Goal: Transaction & Acquisition: Purchase product/service

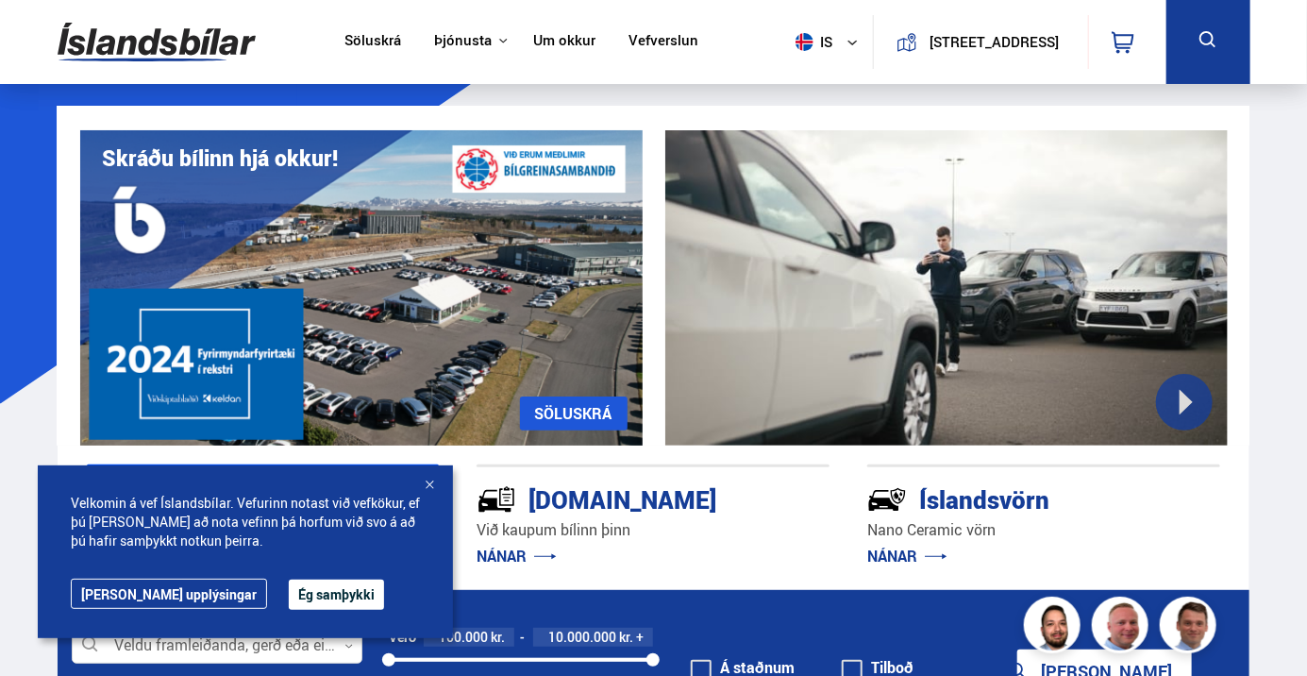
click at [847, 42] on icon at bounding box center [852, 42] width 11 height 11
click at [814, 82] on link "en" at bounding box center [817, 79] width 100 height 26
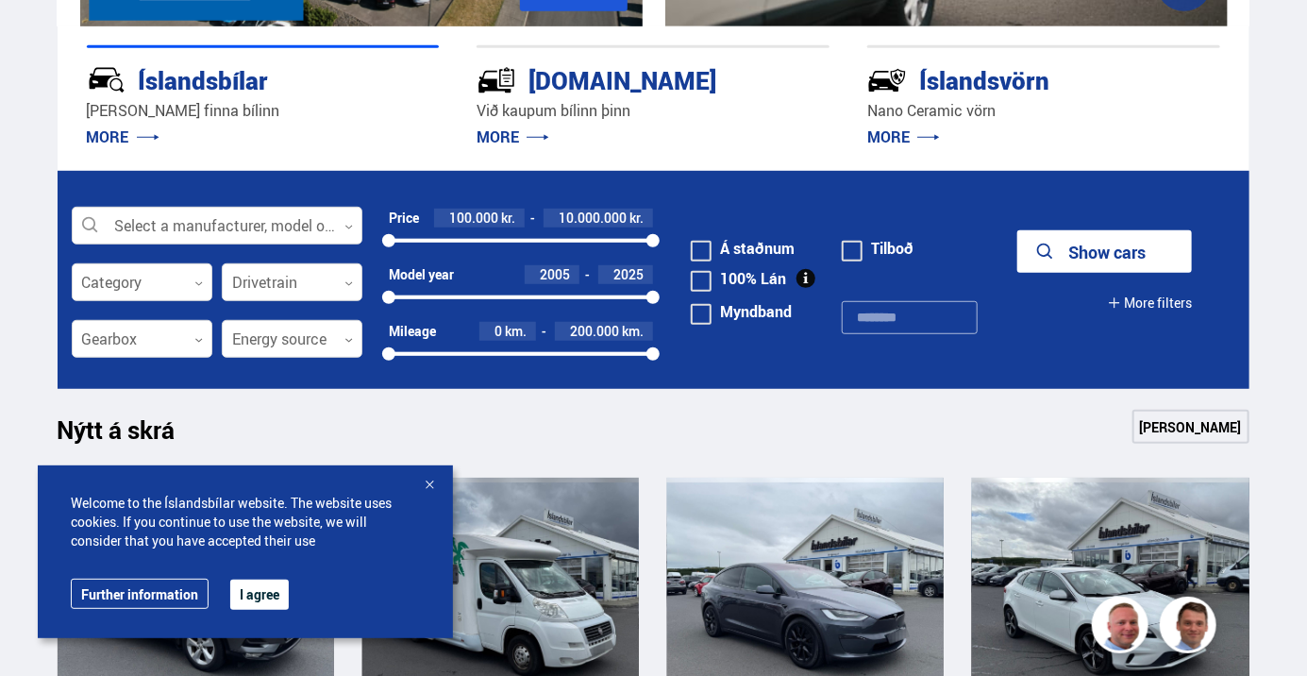
scroll to position [435, 0]
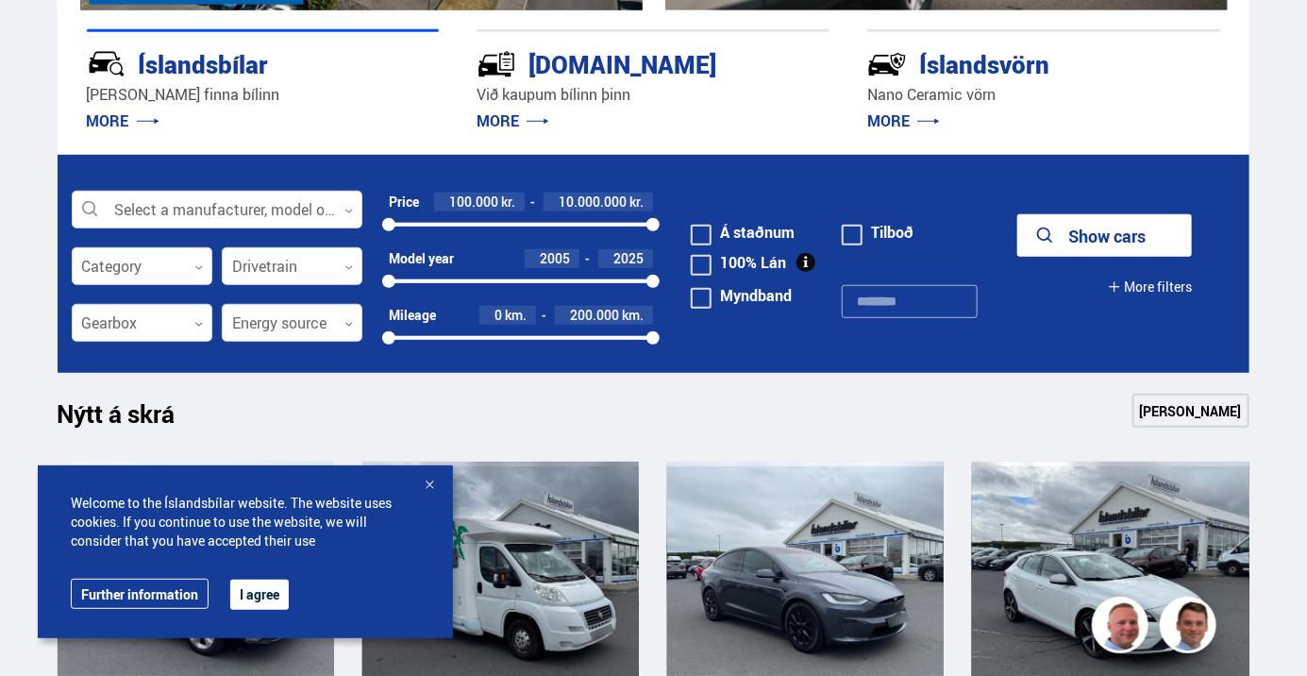
click at [427, 494] on div at bounding box center [429, 486] width 19 height 19
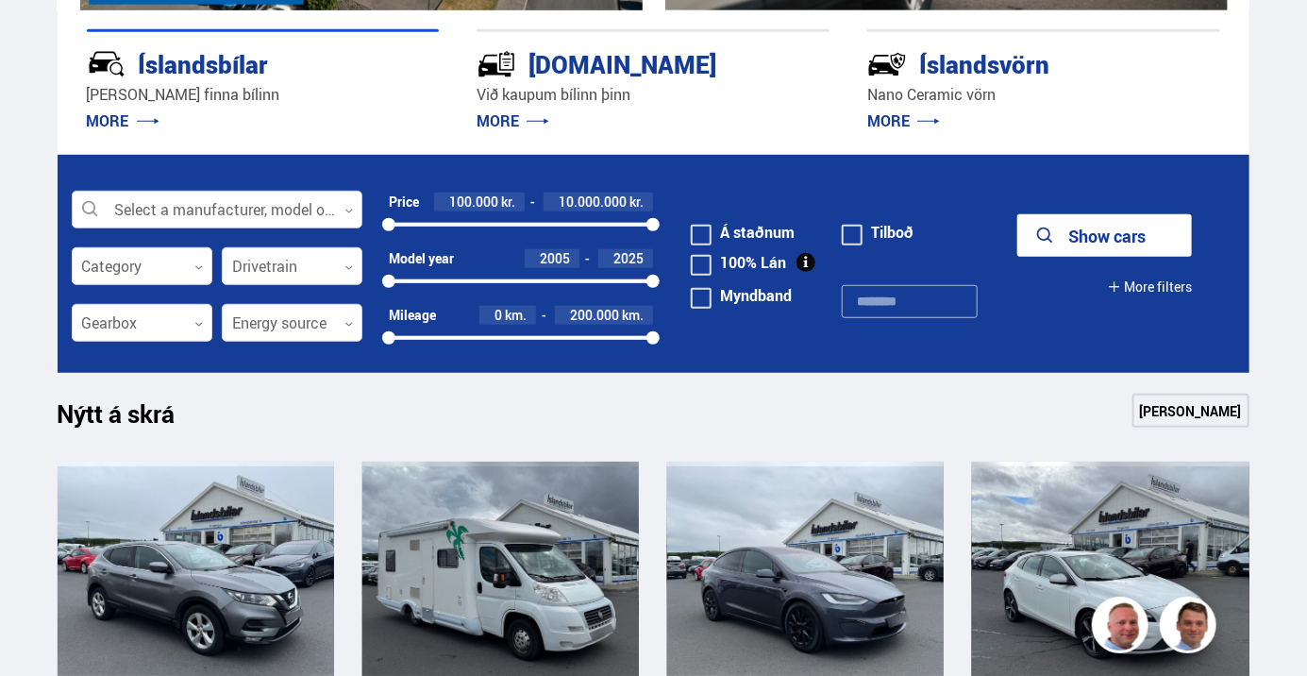
click at [217, 211] on div at bounding box center [217, 211] width 291 height 38
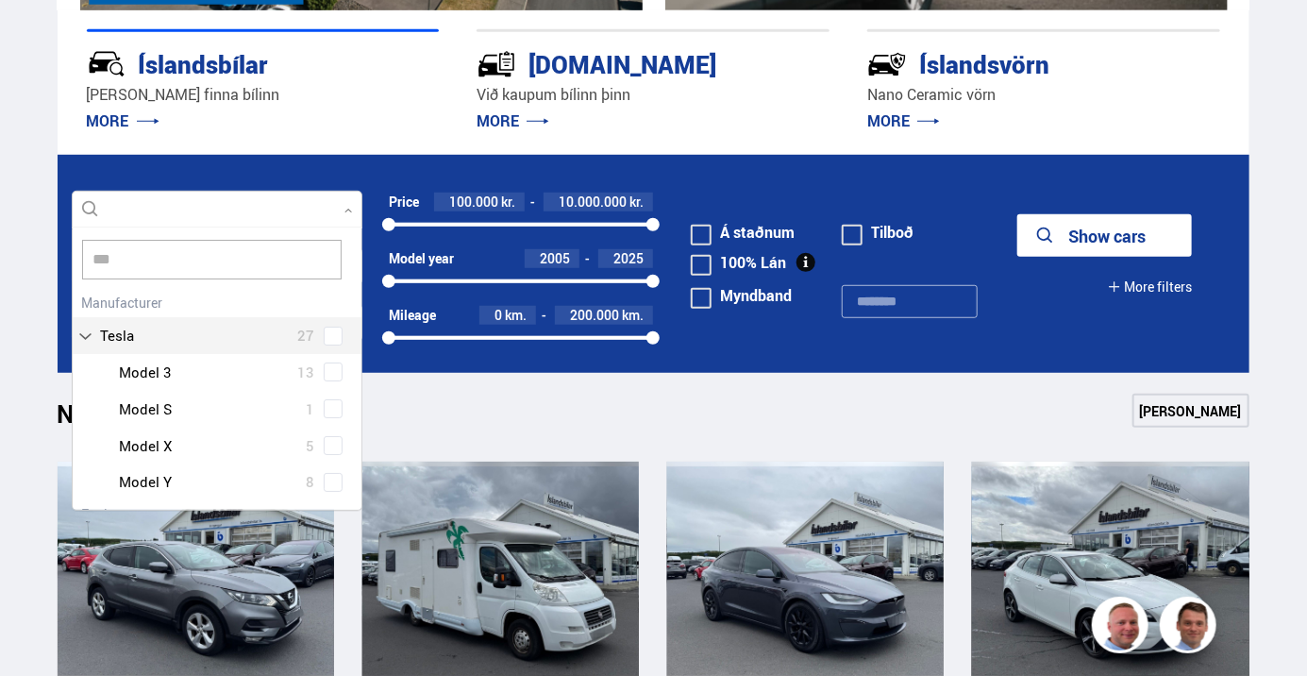
scroll to position [0, 0]
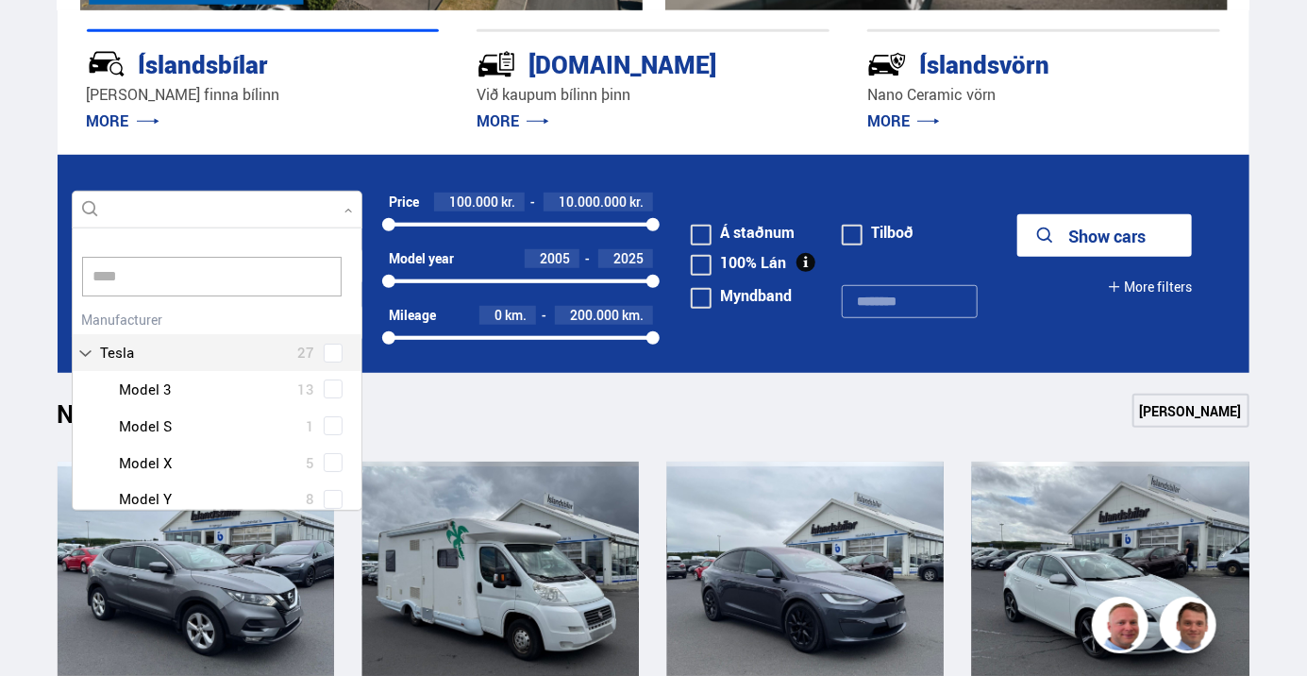
type input "*****"
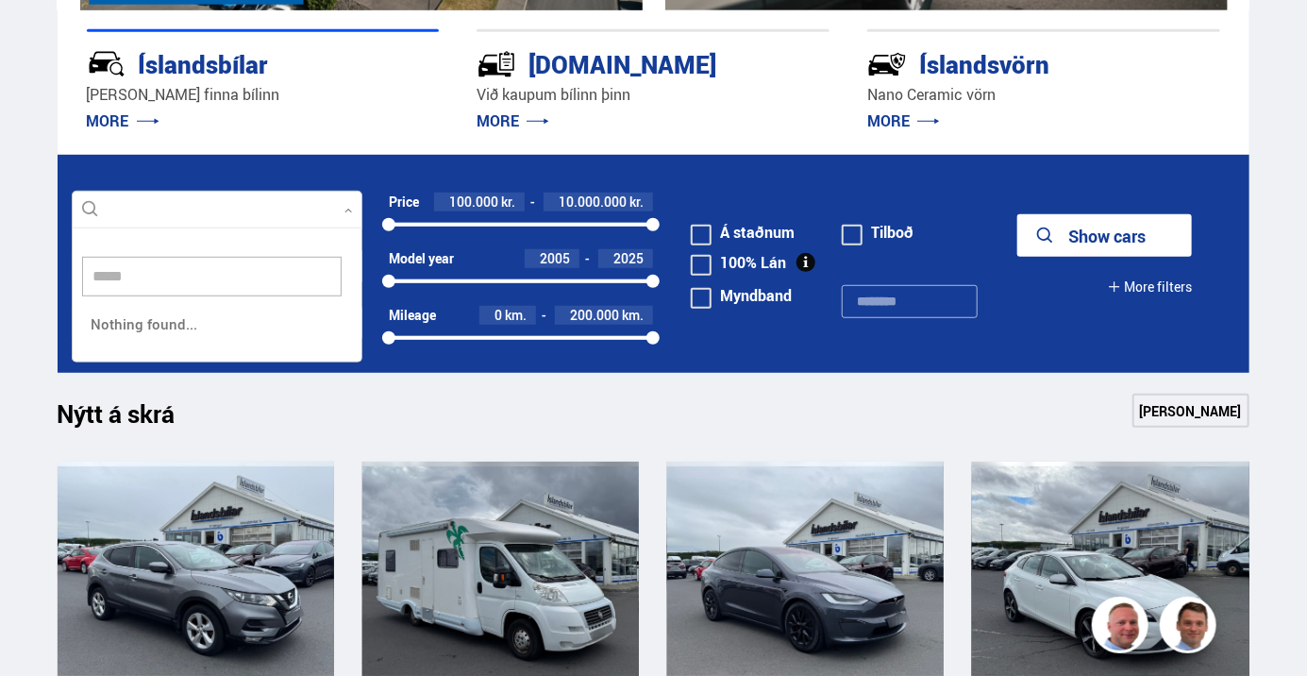
click at [1131, 242] on button "Show cars" at bounding box center [1105, 235] width 175 height 42
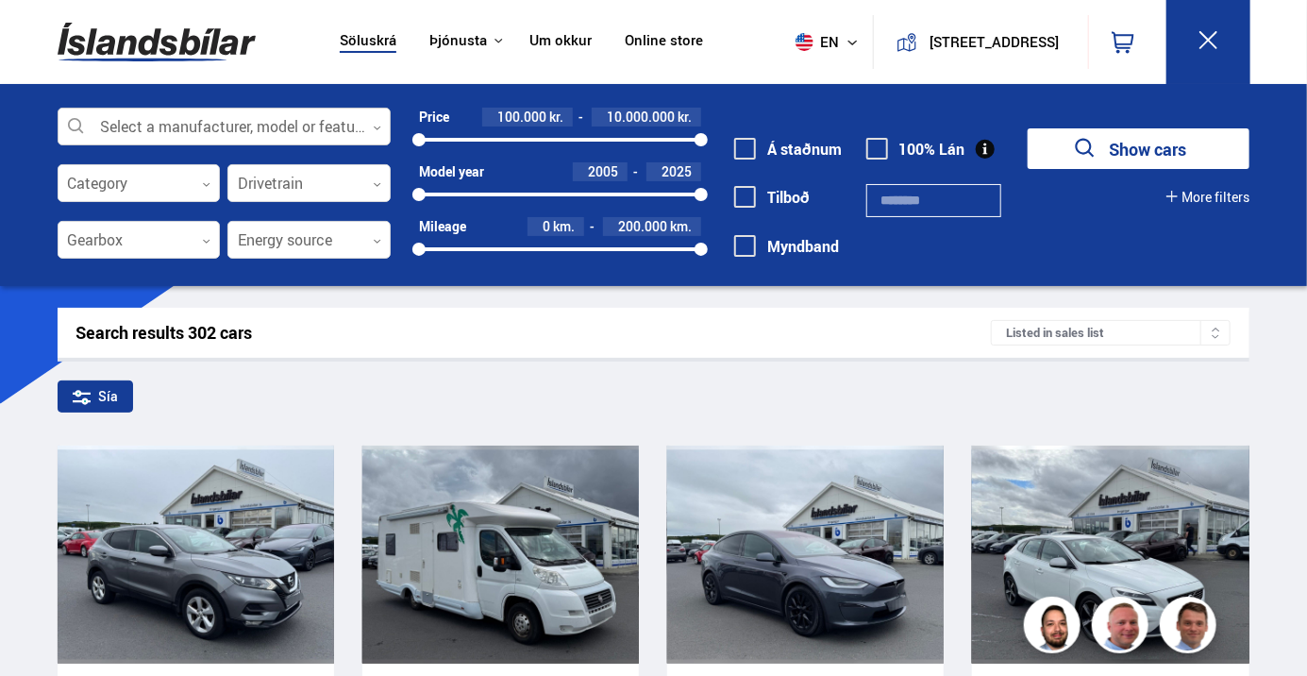
click at [248, 126] on div at bounding box center [225, 128] width 334 height 38
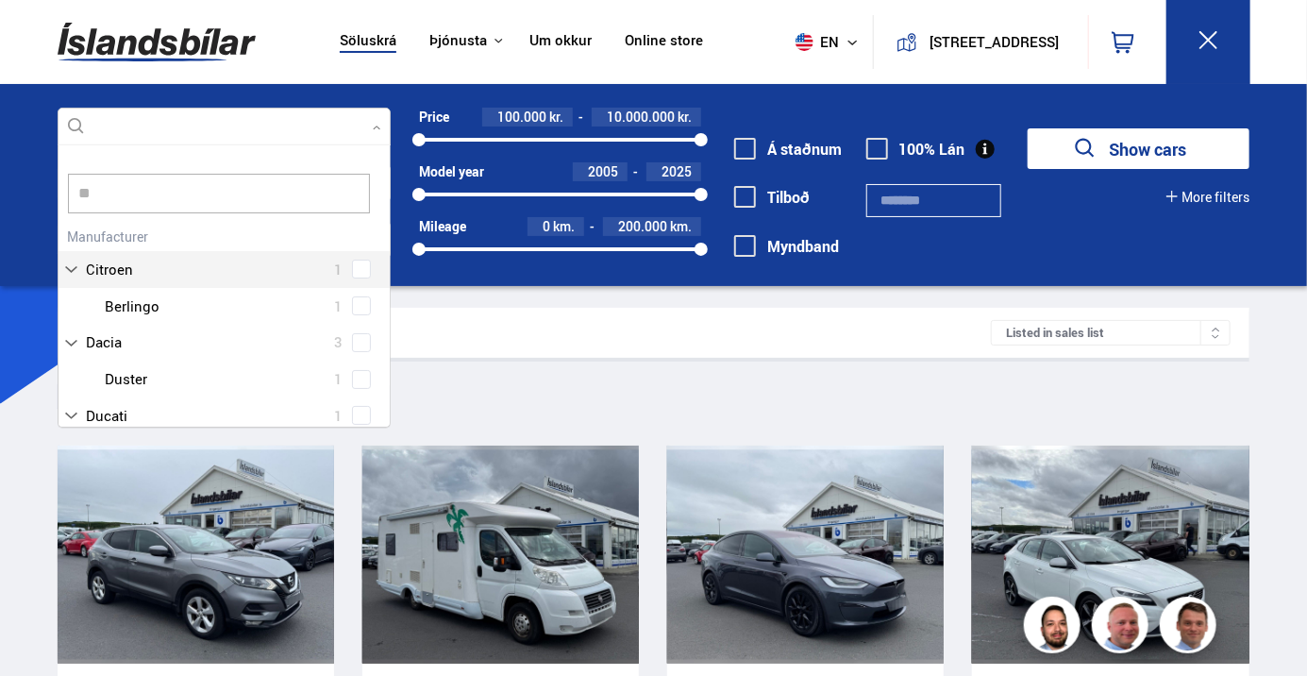
scroll to position [17, 0]
type input "***"
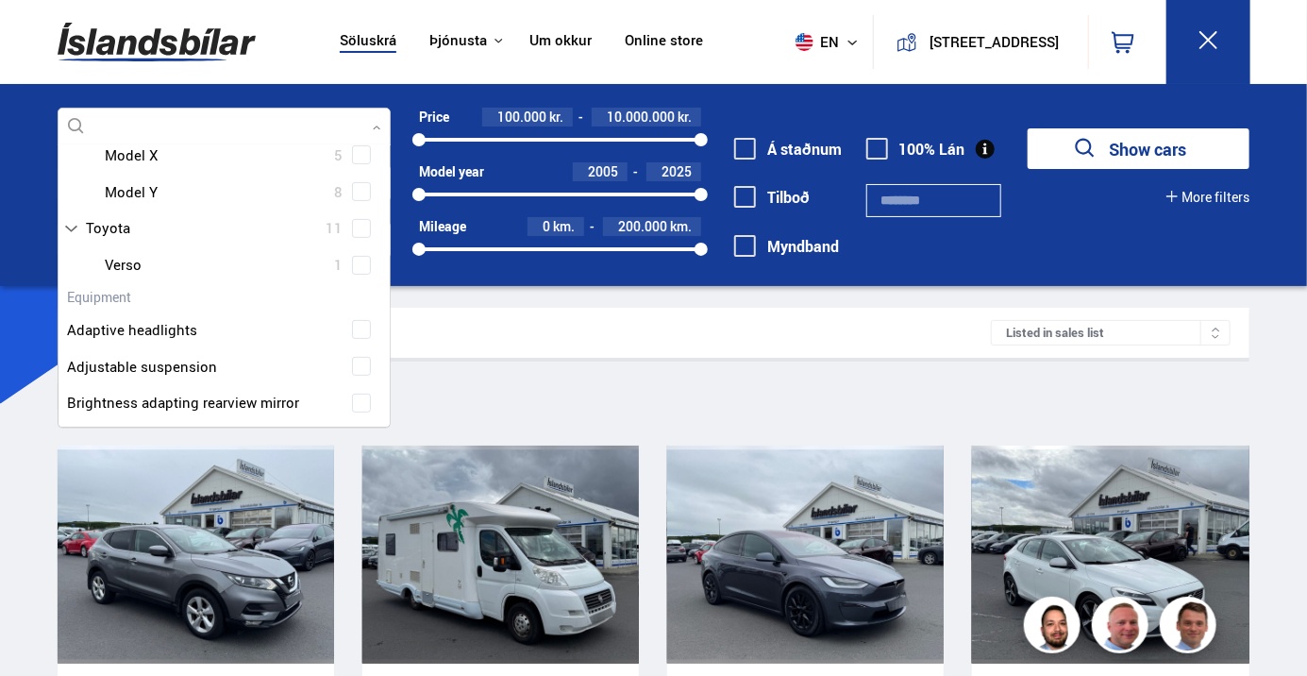
scroll to position [299, 0]
click at [151, 190] on div at bounding box center [243, 190] width 285 height 27
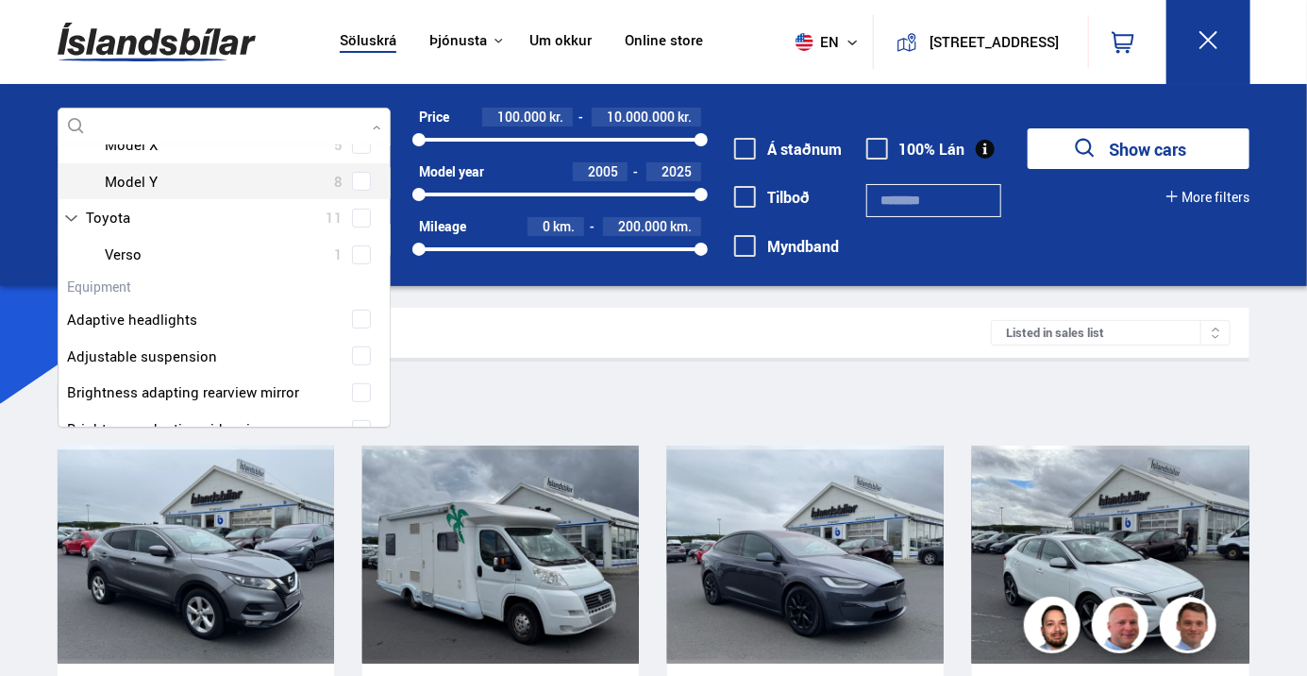
scroll to position [308, 0]
click at [195, 189] on div at bounding box center [243, 181] width 285 height 27
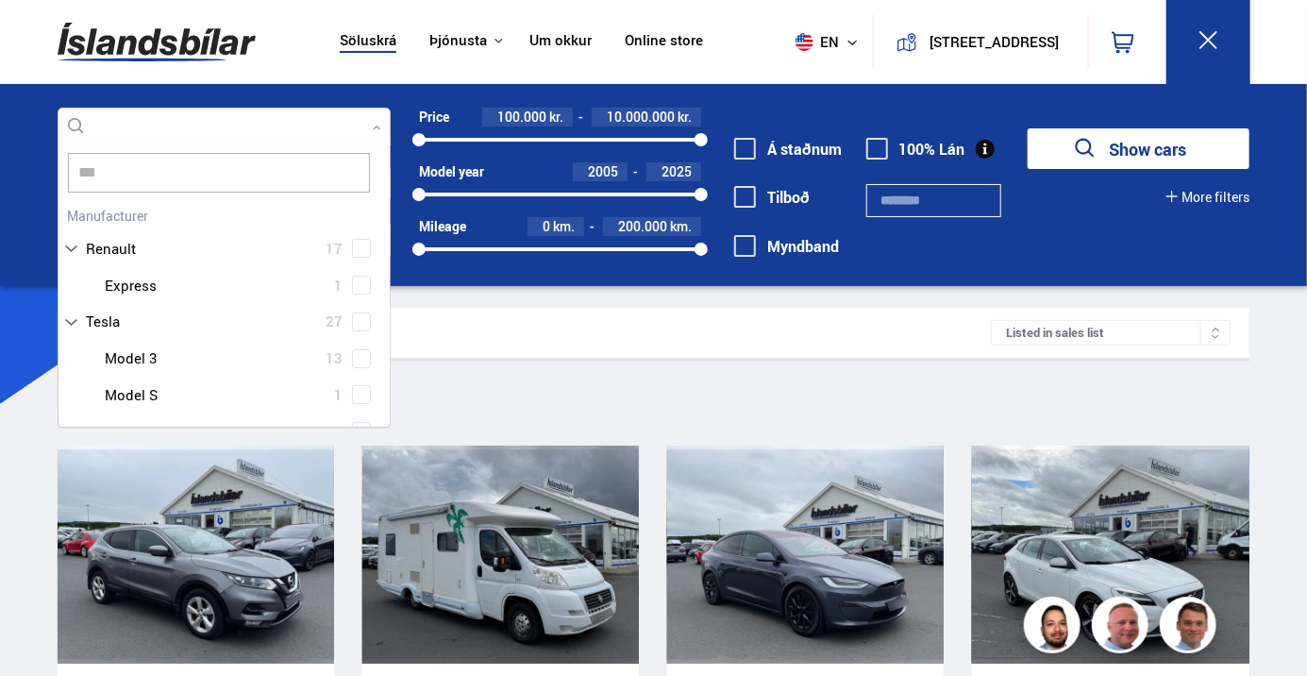
scroll to position [0, 0]
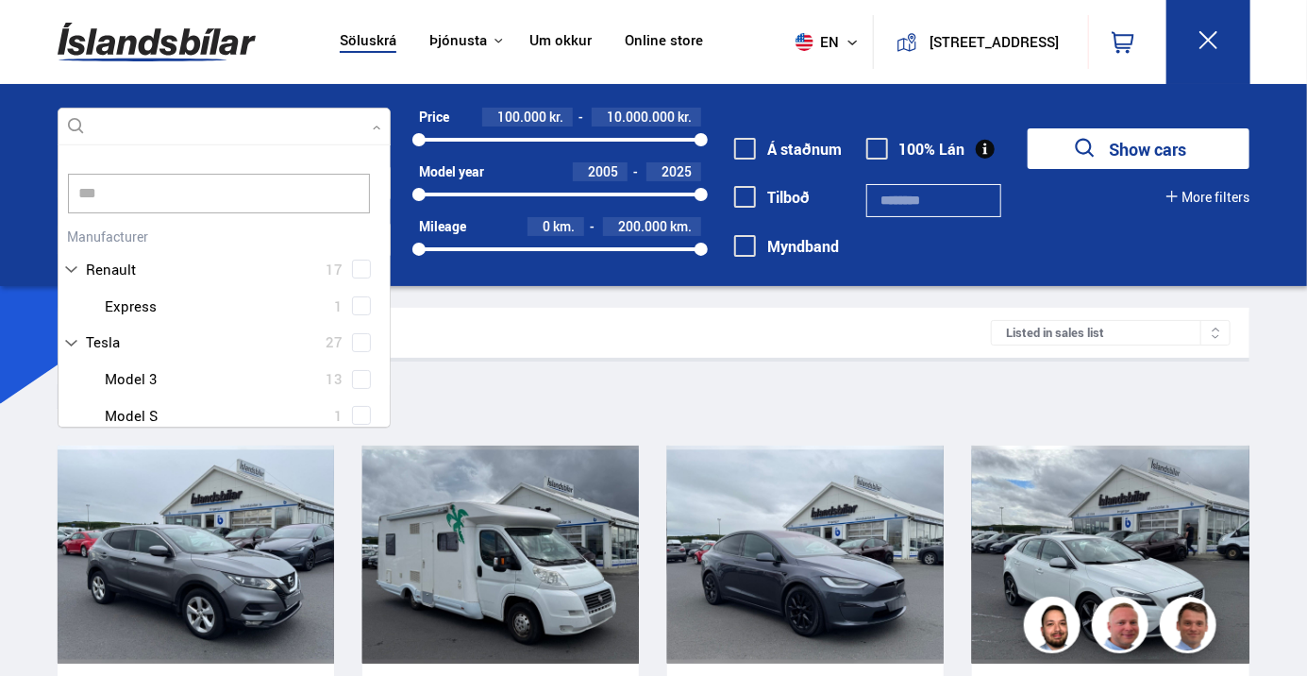
click at [83, 126] on div at bounding box center [225, 128] width 334 height 38
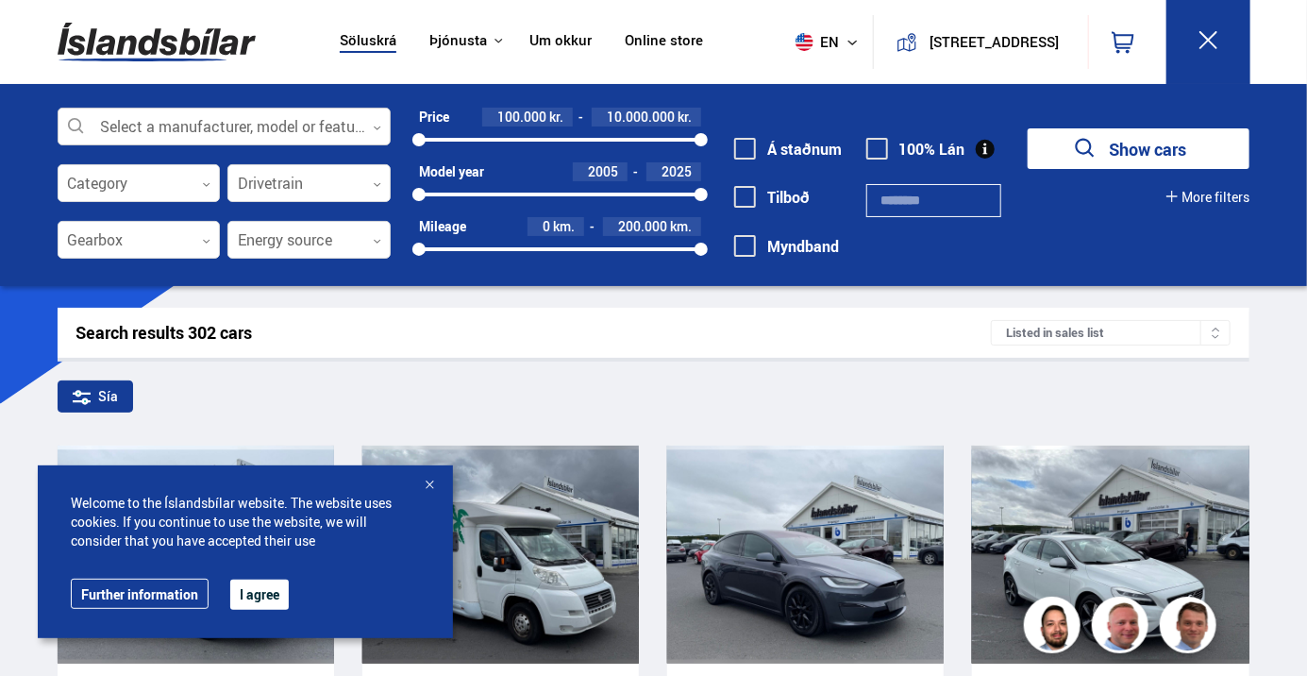
click at [238, 121] on div at bounding box center [225, 128] width 334 height 38
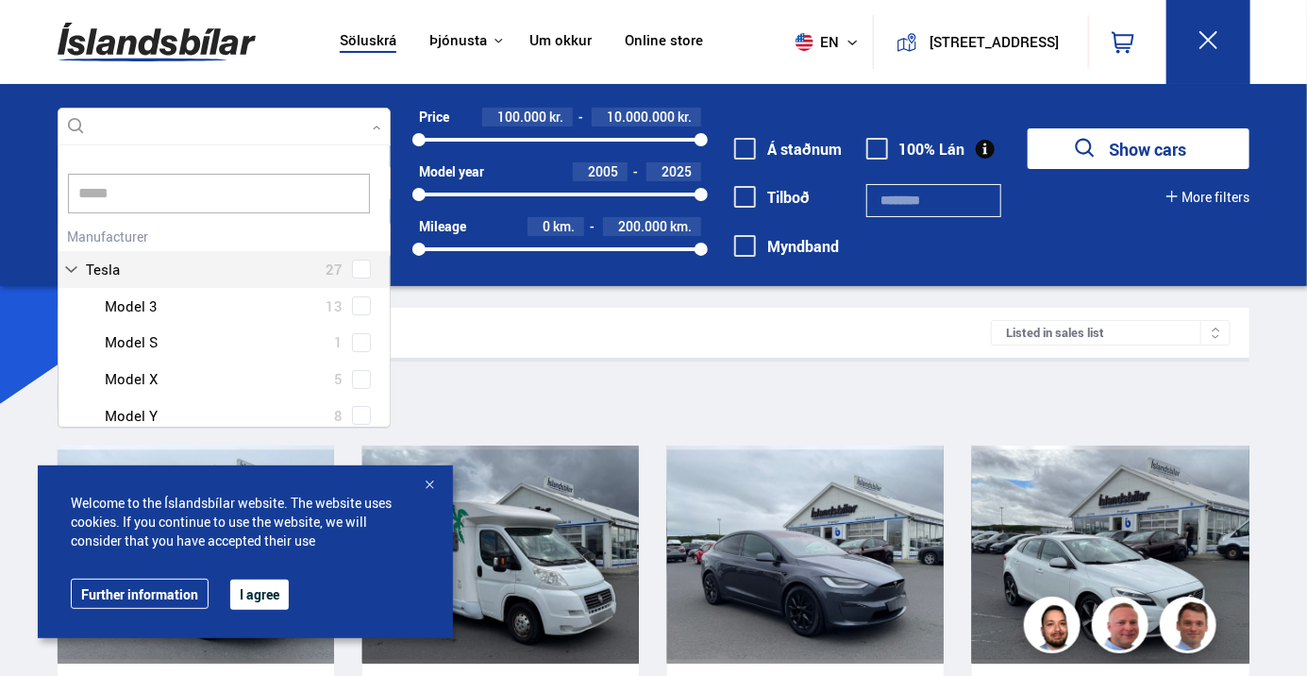
scroll to position [25, 0]
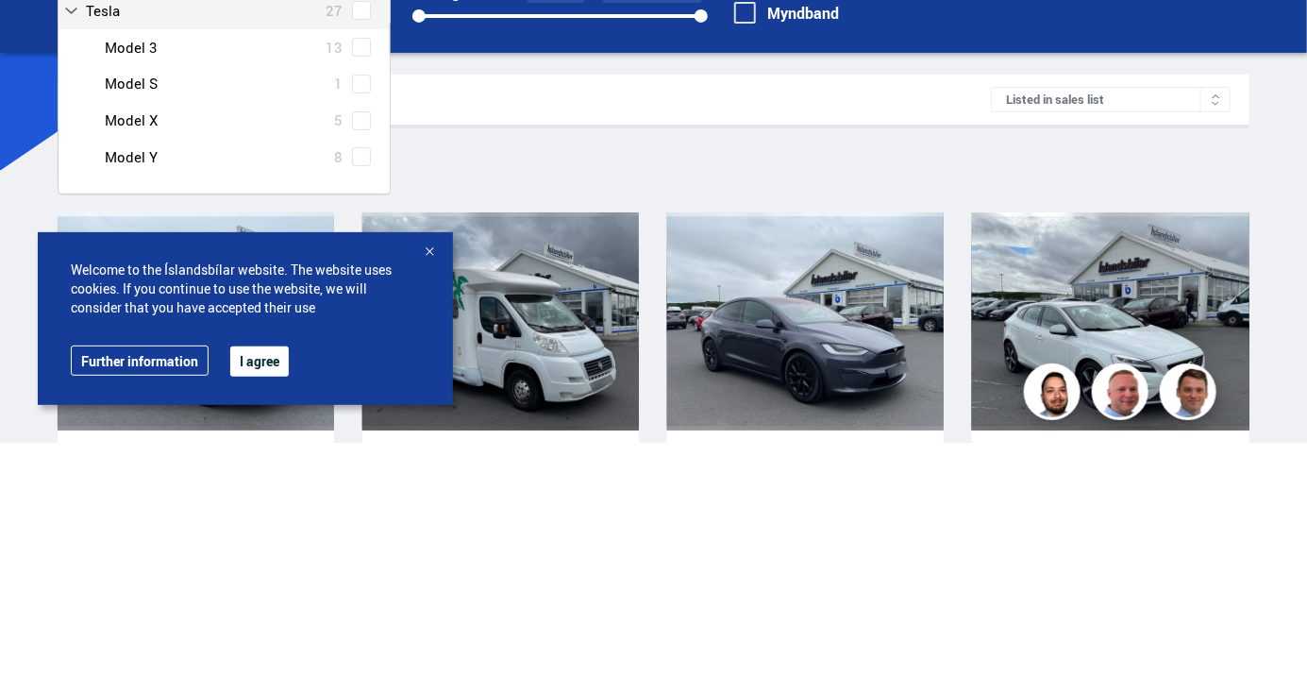
click at [356, 392] on div "Tesla Model 3 13 Tesla Model S 1 Tesla Model X 5 Tesla Model Y 8" at bounding box center [225, 335] width 332 height 146
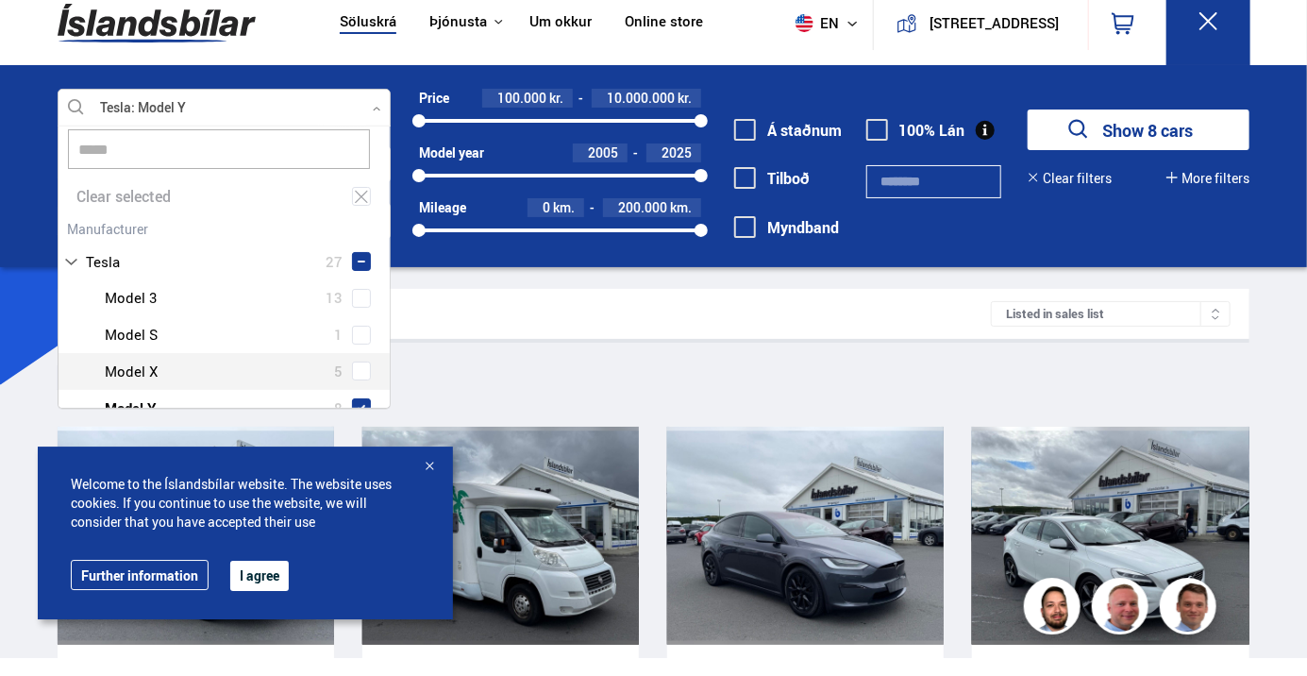
type input "*****"
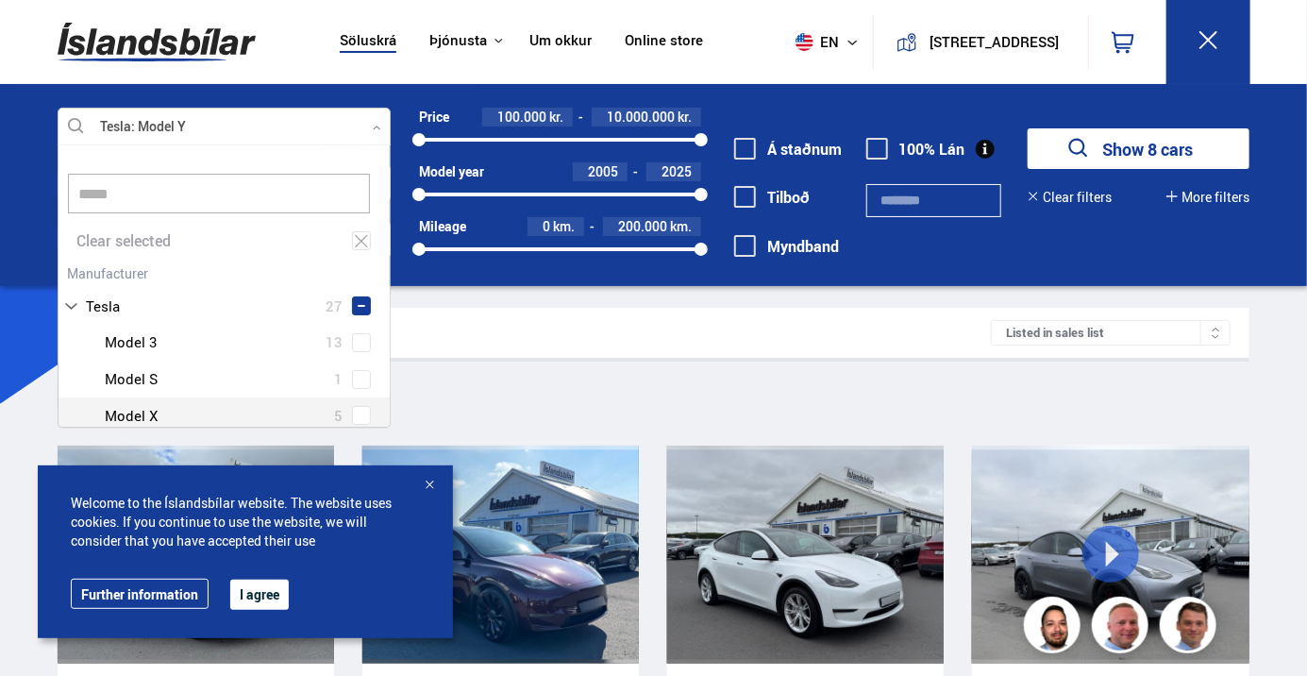
click at [1203, 148] on button "Show 8 cars" at bounding box center [1139, 148] width 222 height 41
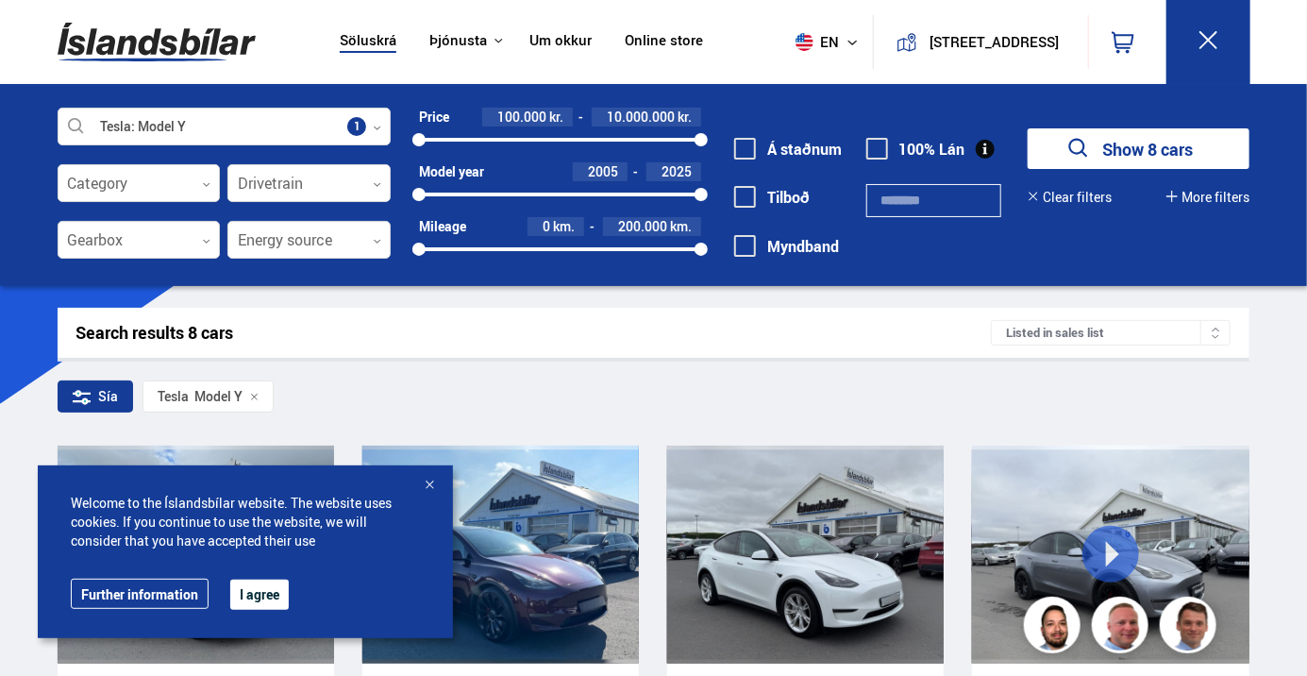
click at [266, 592] on button "I agree" at bounding box center [259, 595] width 59 height 30
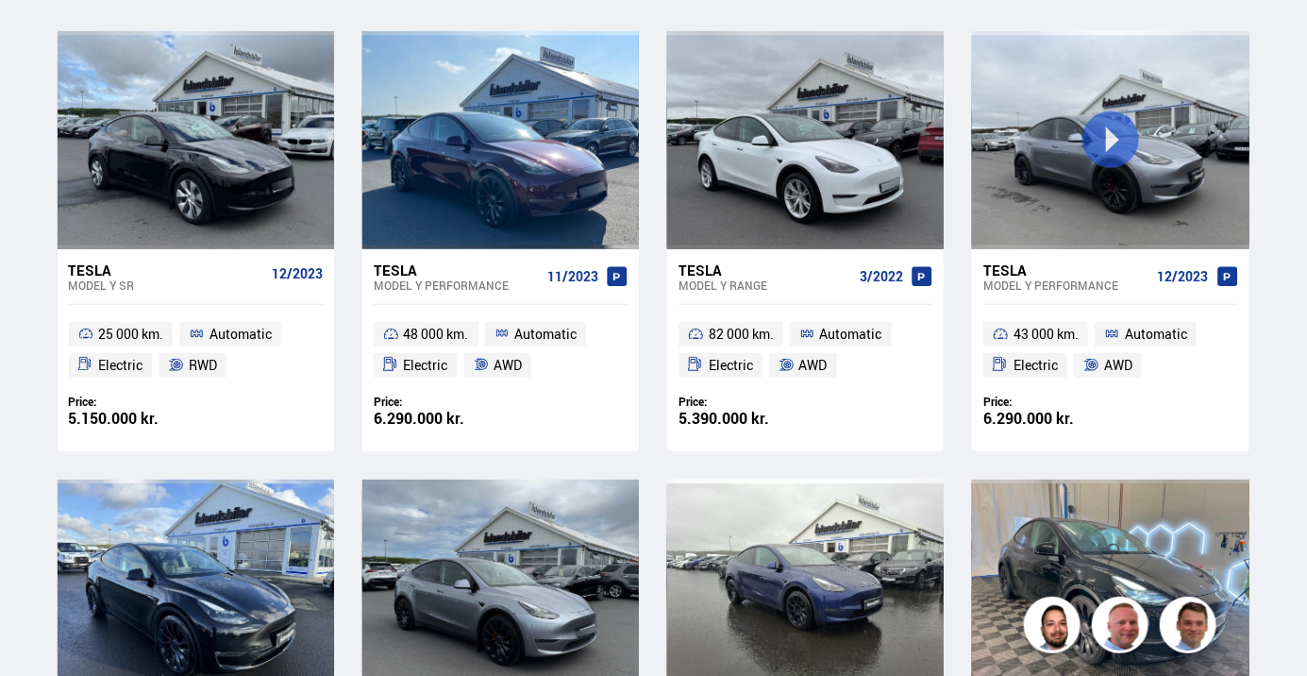
scroll to position [423, 0]
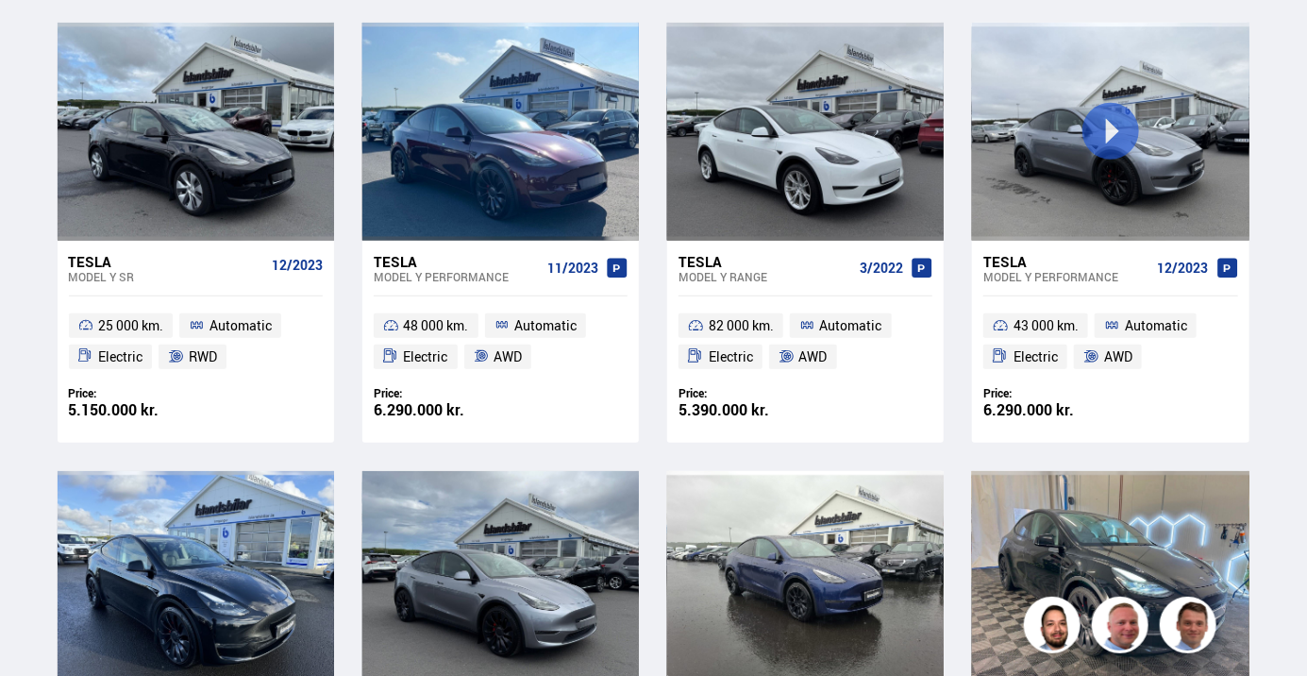
click at [551, 338] on ul "48 000 km. Automatic Electric AWD" at bounding box center [500, 341] width 277 height 90
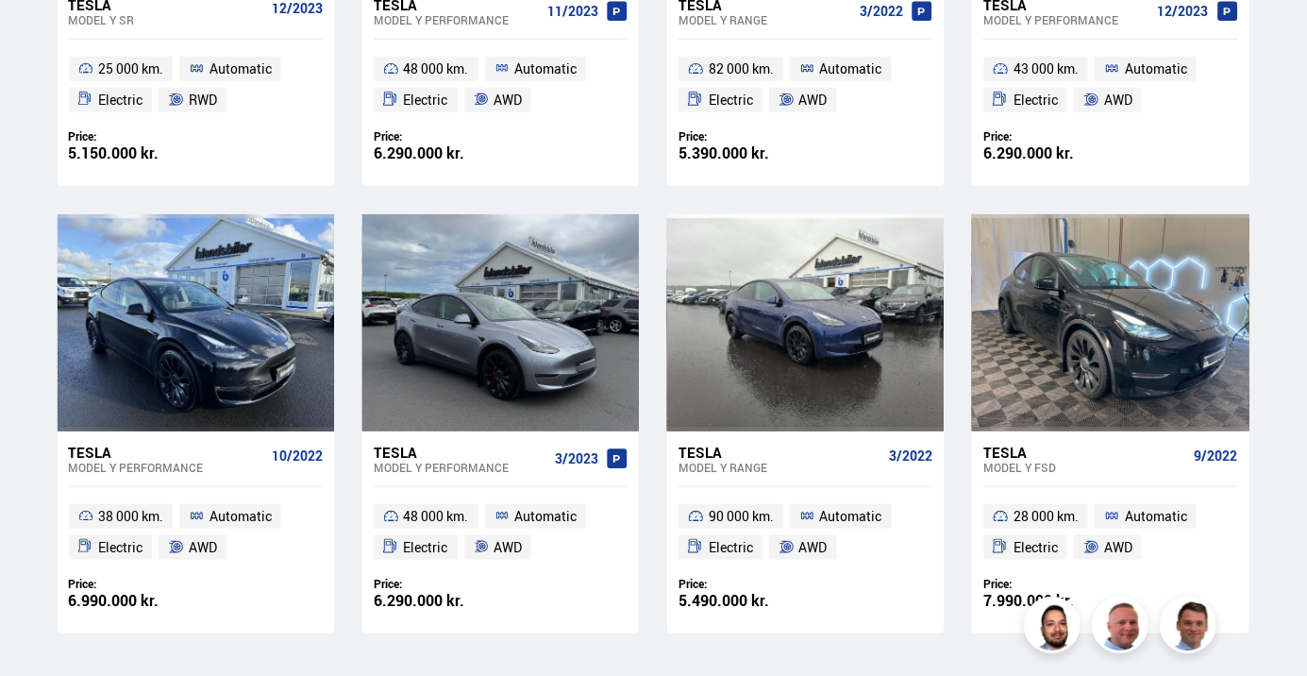
scroll to position [682, 0]
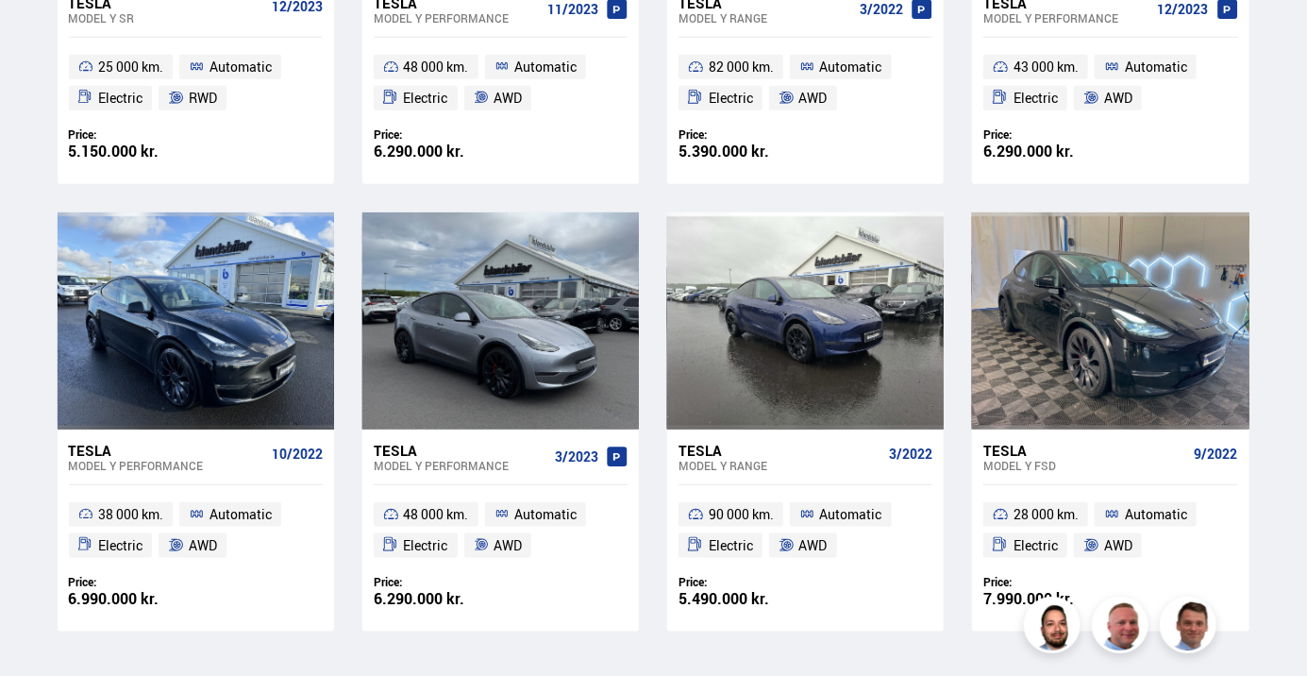
click at [751, 642] on div "Search results 8 cars Listed in sales list Sía Tesla Model Y Tesla Model Y SR 1…" at bounding box center [653, 157] width 1222 height 1062
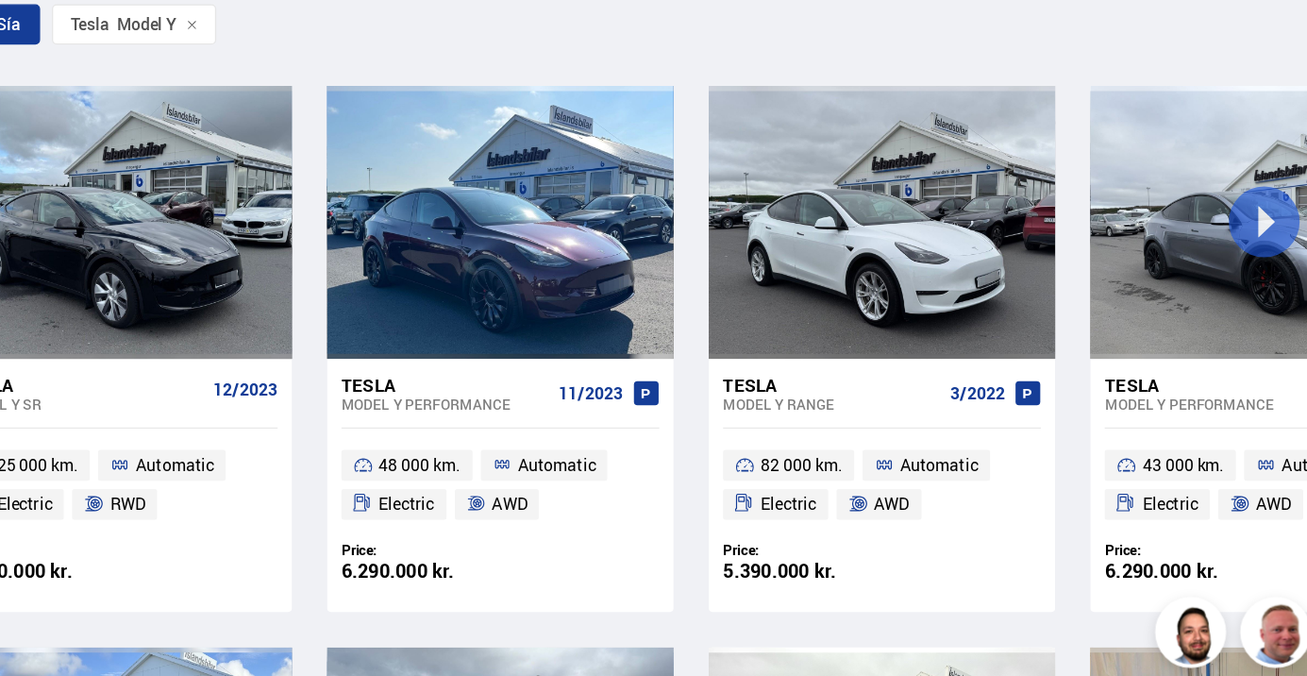
scroll to position [257, 0]
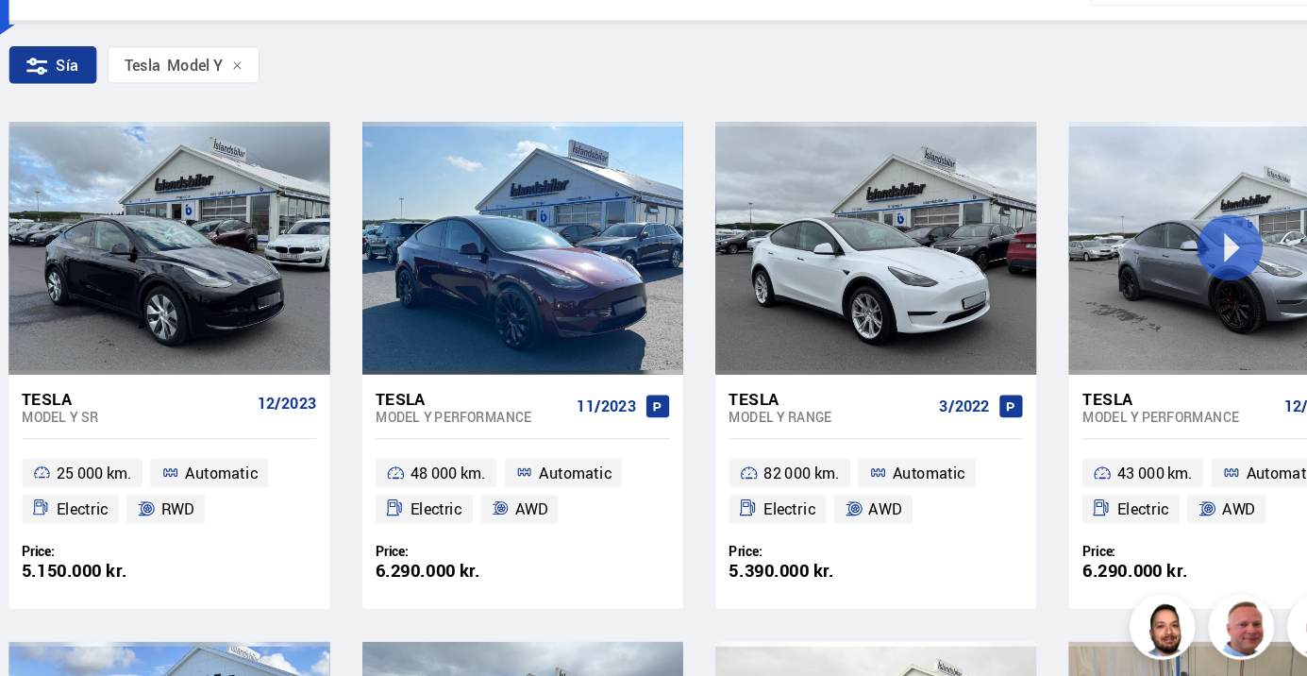
click at [463, 570] on div "6.290.000 kr." at bounding box center [437, 576] width 127 height 16
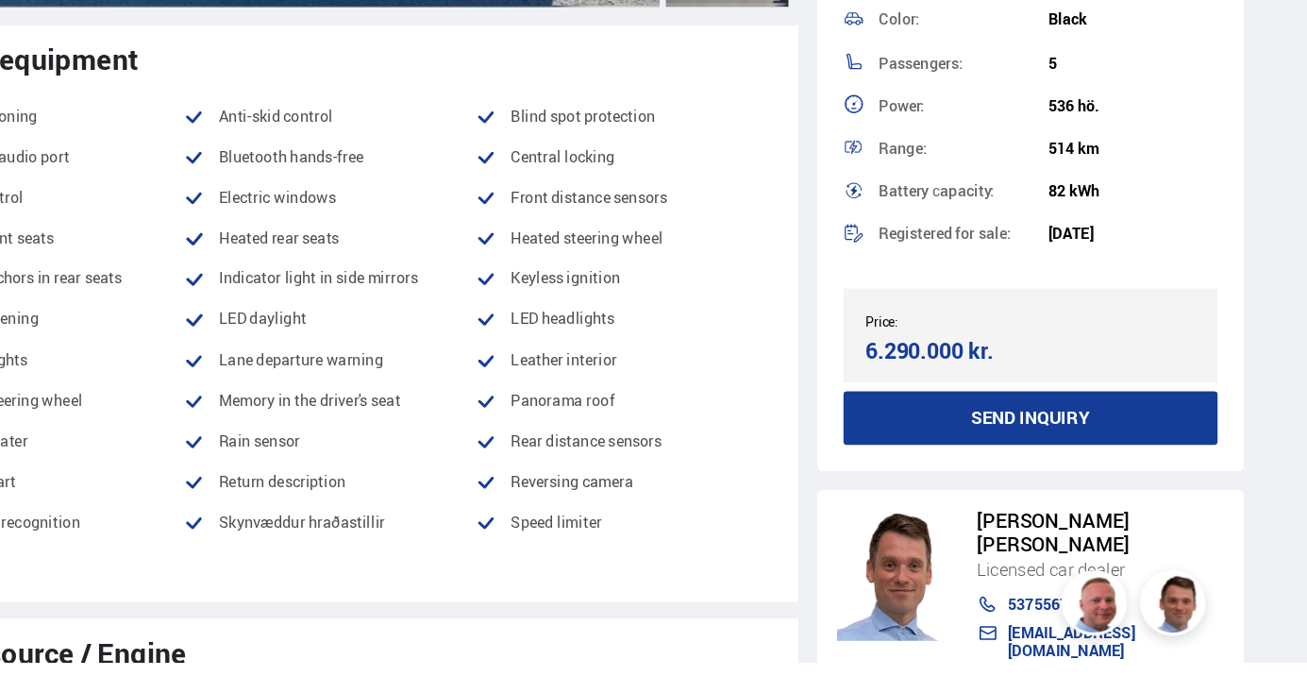
scroll to position [544, 0]
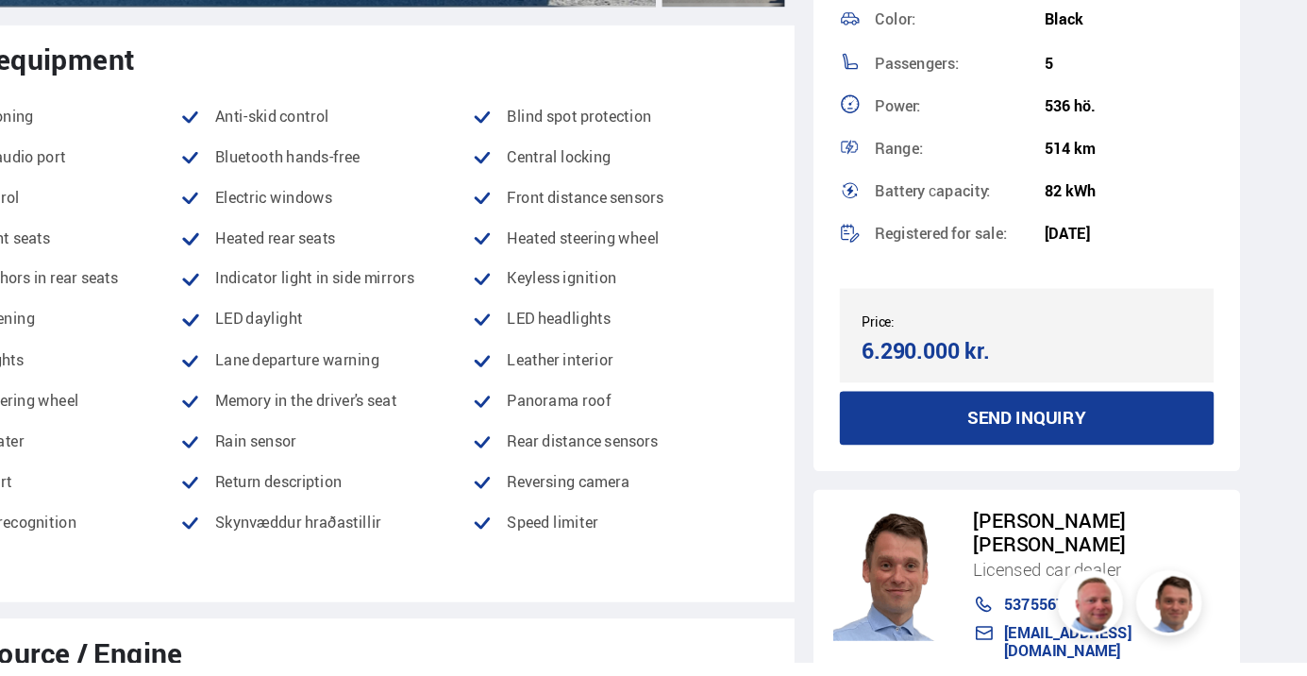
click at [1123, 656] on img at bounding box center [1123, 627] width 57 height 57
click at [1195, 656] on img at bounding box center [1191, 627] width 57 height 57
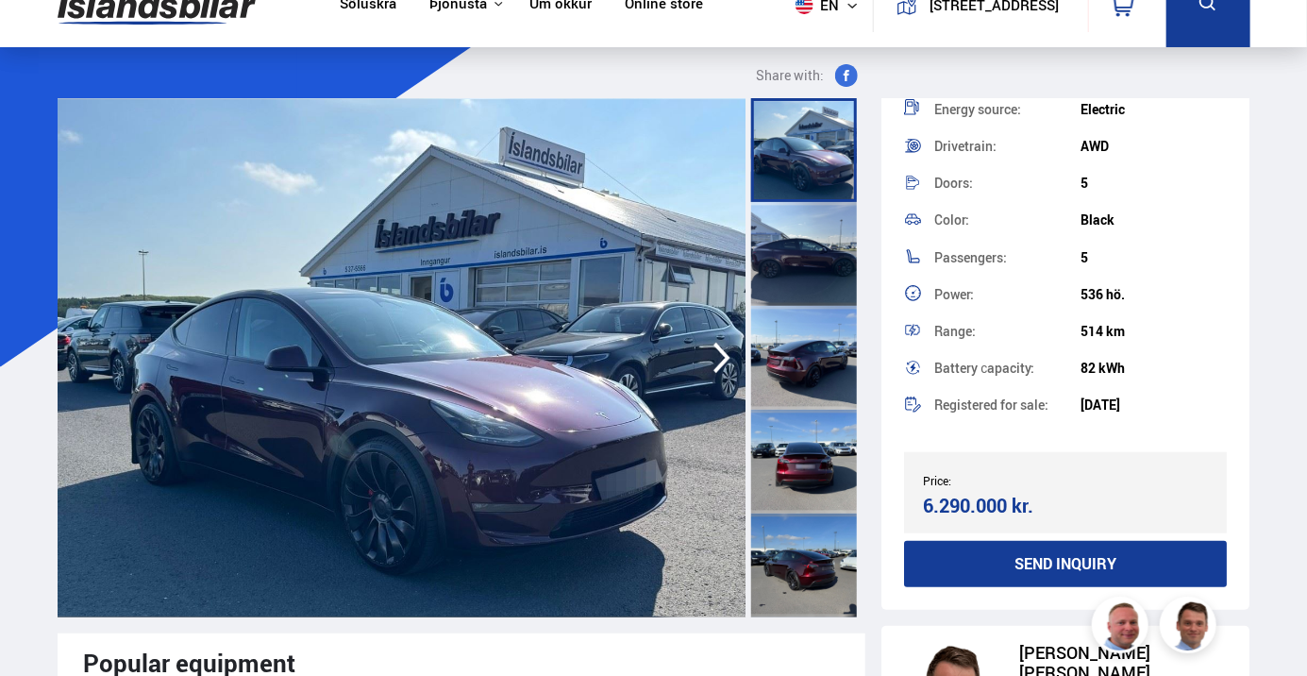
scroll to position [0, 0]
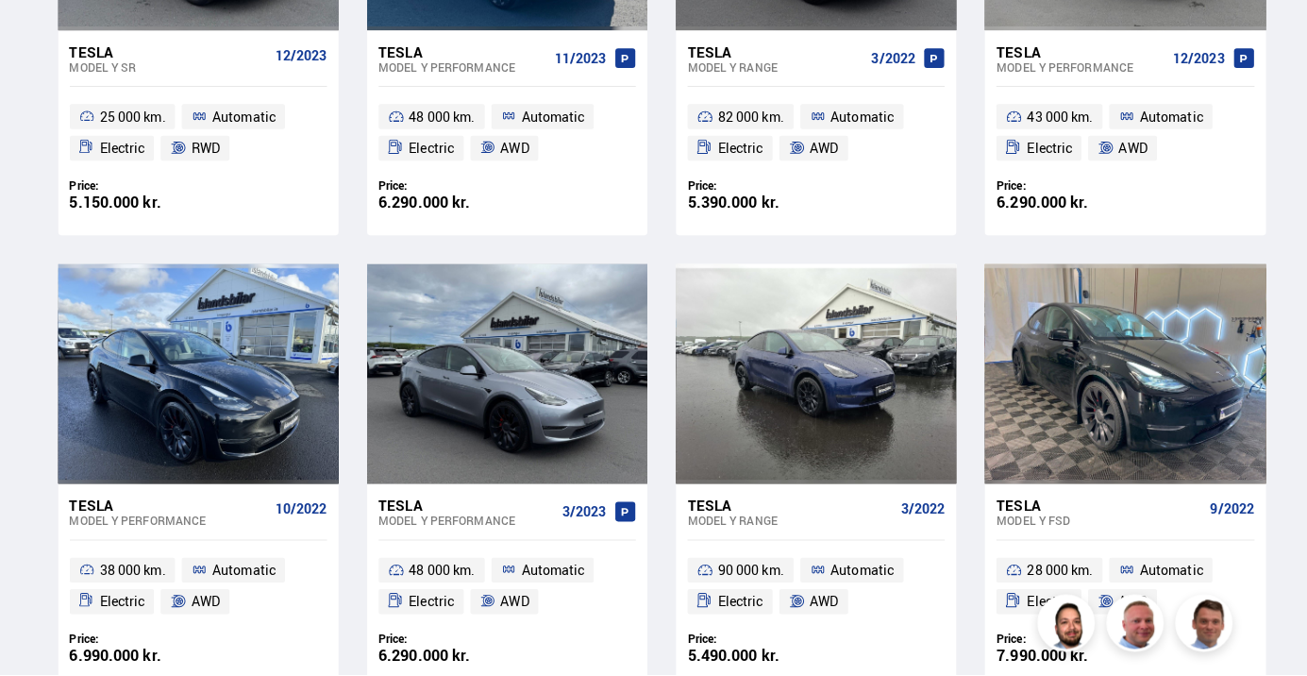
scroll to position [632, 0]
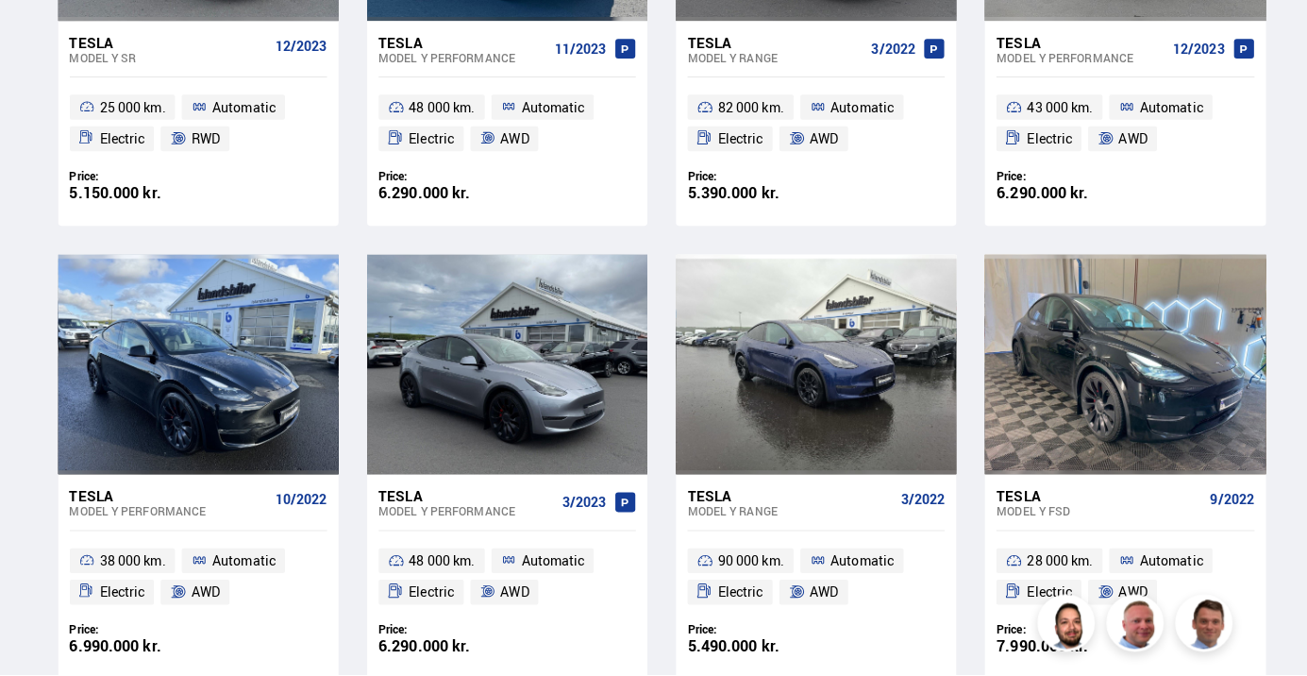
click at [468, 604] on li "AWD" at bounding box center [498, 594] width 68 height 25
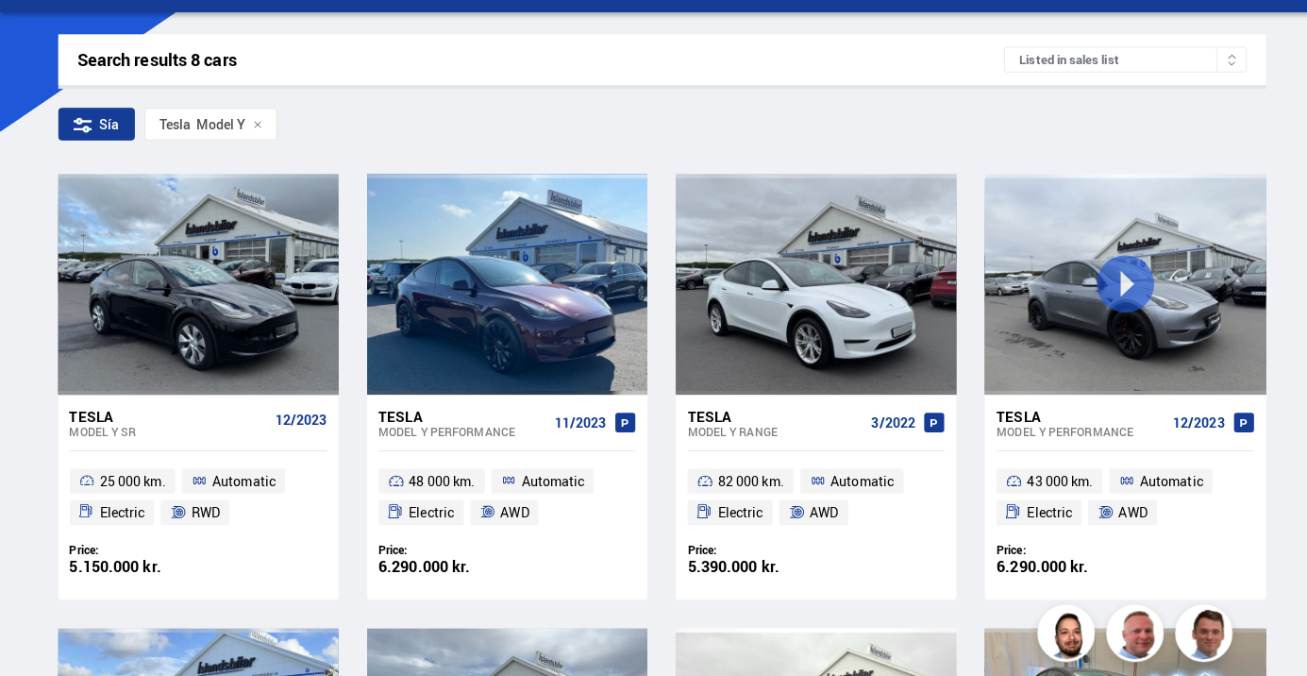
scroll to position [265, 0]
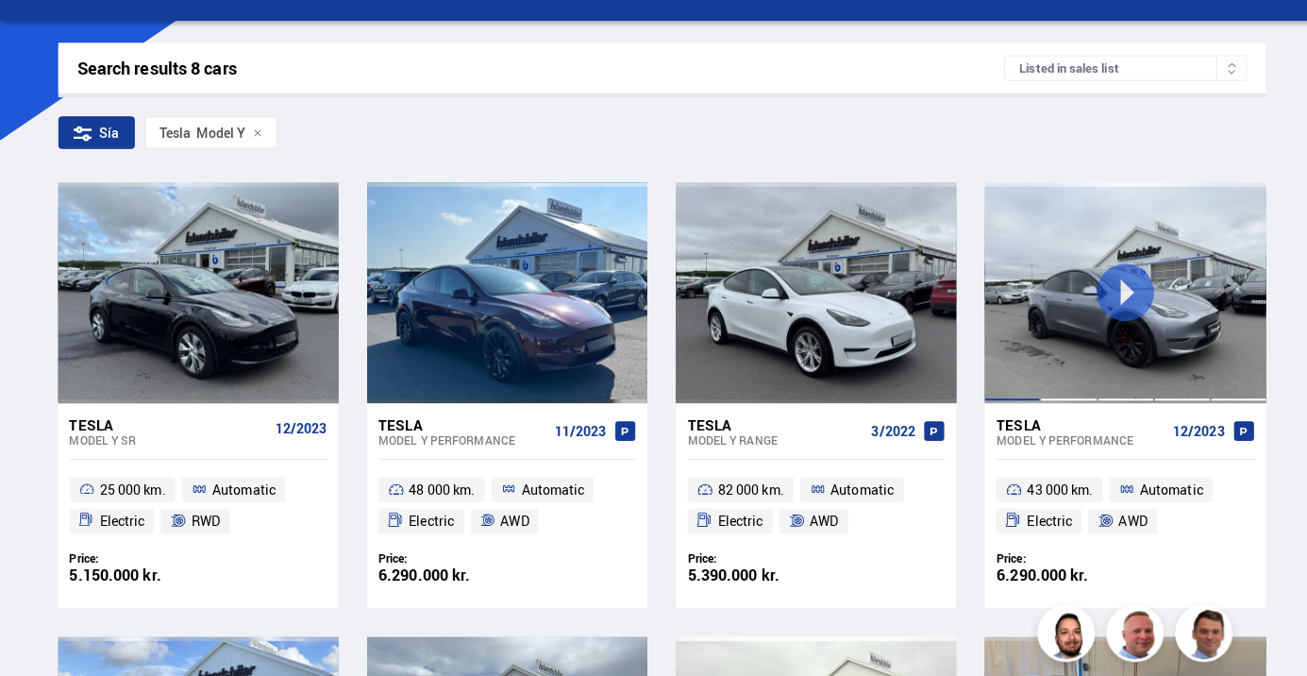
click at [1129, 286] on div at bounding box center [1112, 288] width 56 height 217
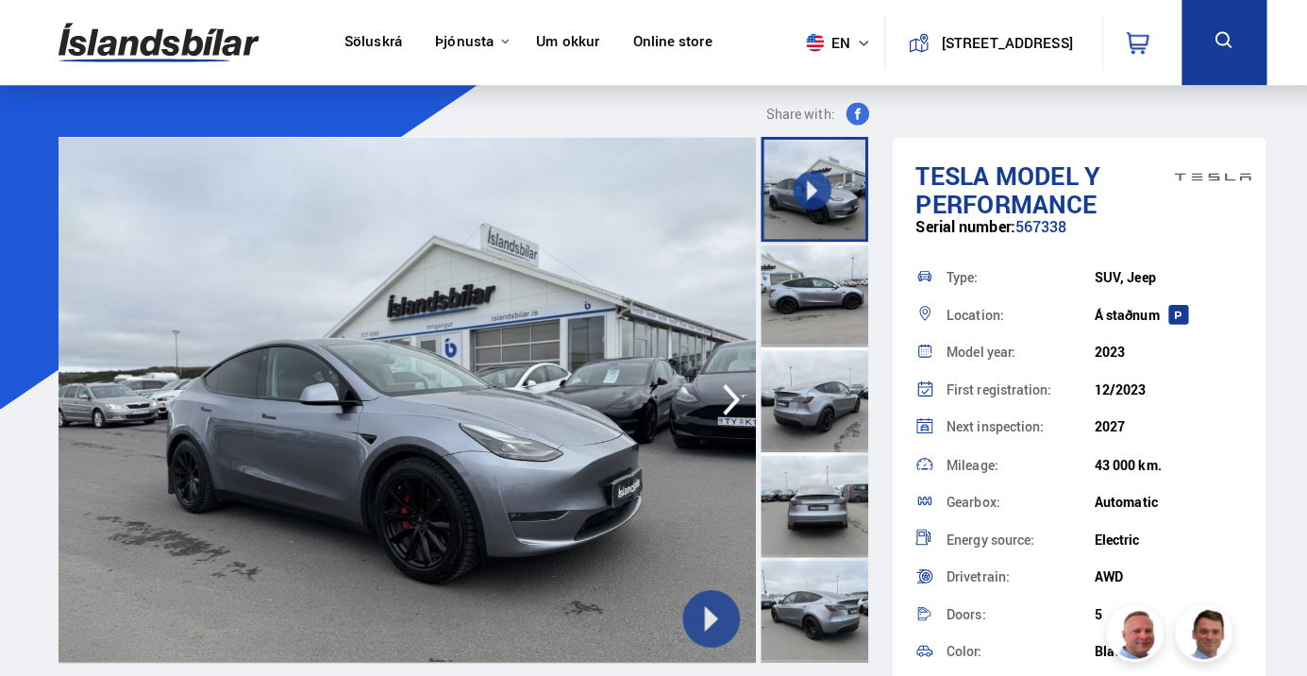
click at [713, 397] on icon "button" at bounding box center [722, 394] width 38 height 45
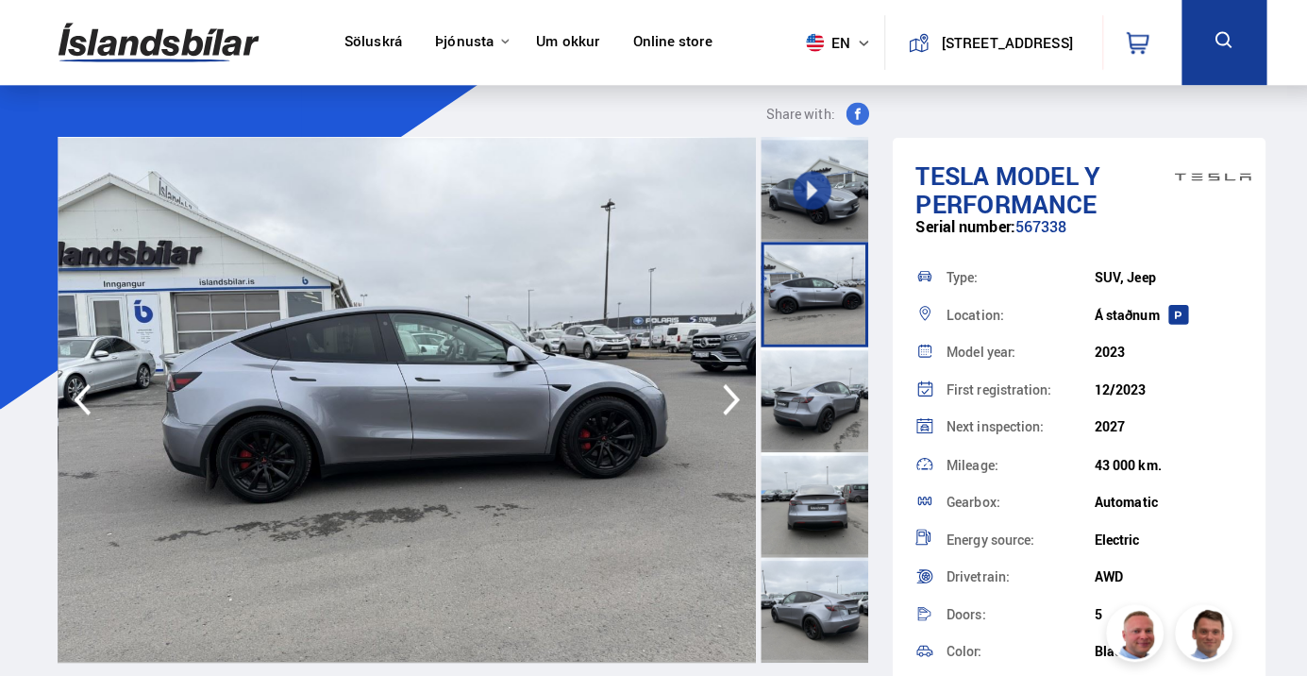
click at [727, 378] on icon "button" at bounding box center [722, 394] width 38 height 45
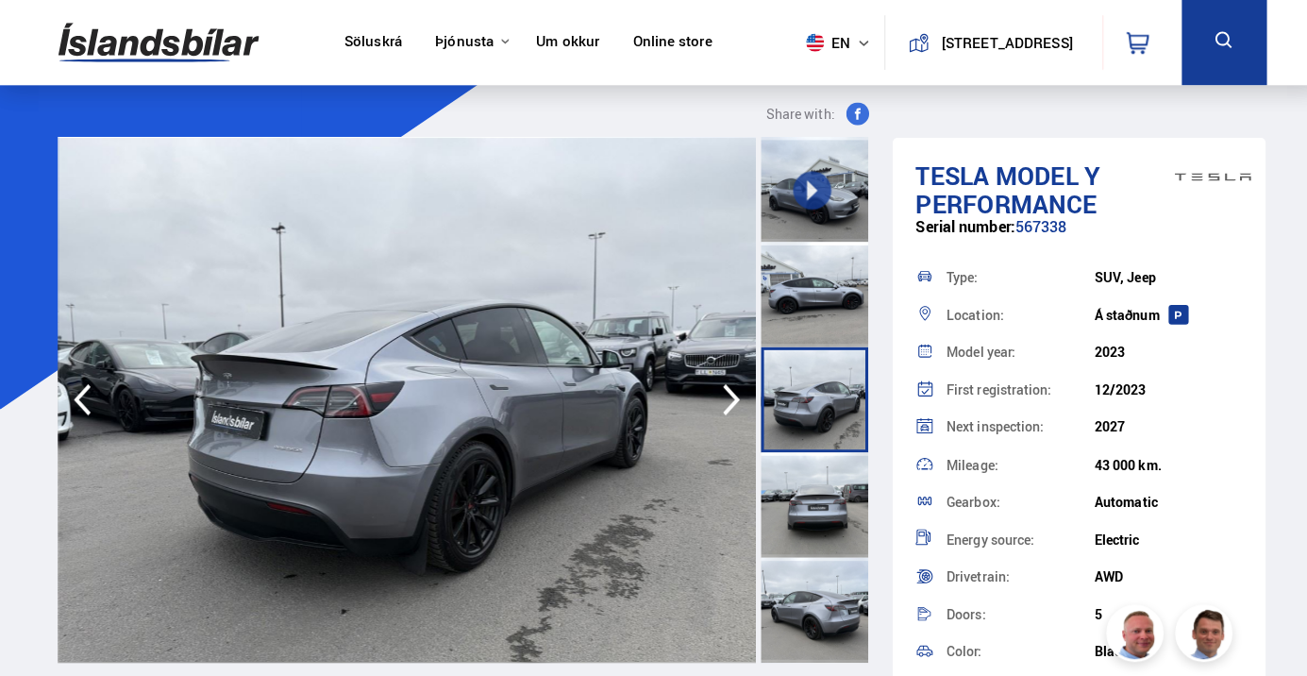
click at [723, 413] on icon "button" at bounding box center [722, 394] width 38 height 45
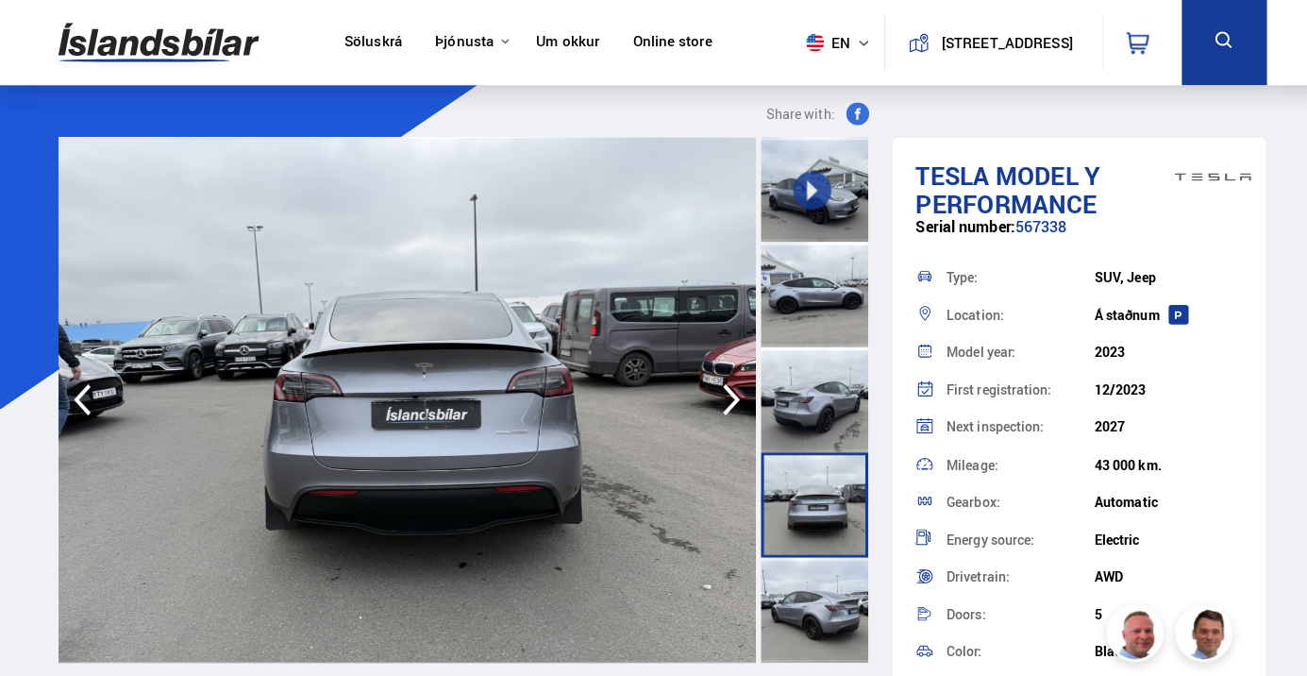
click at [710, 393] on icon "button" at bounding box center [722, 394] width 38 height 45
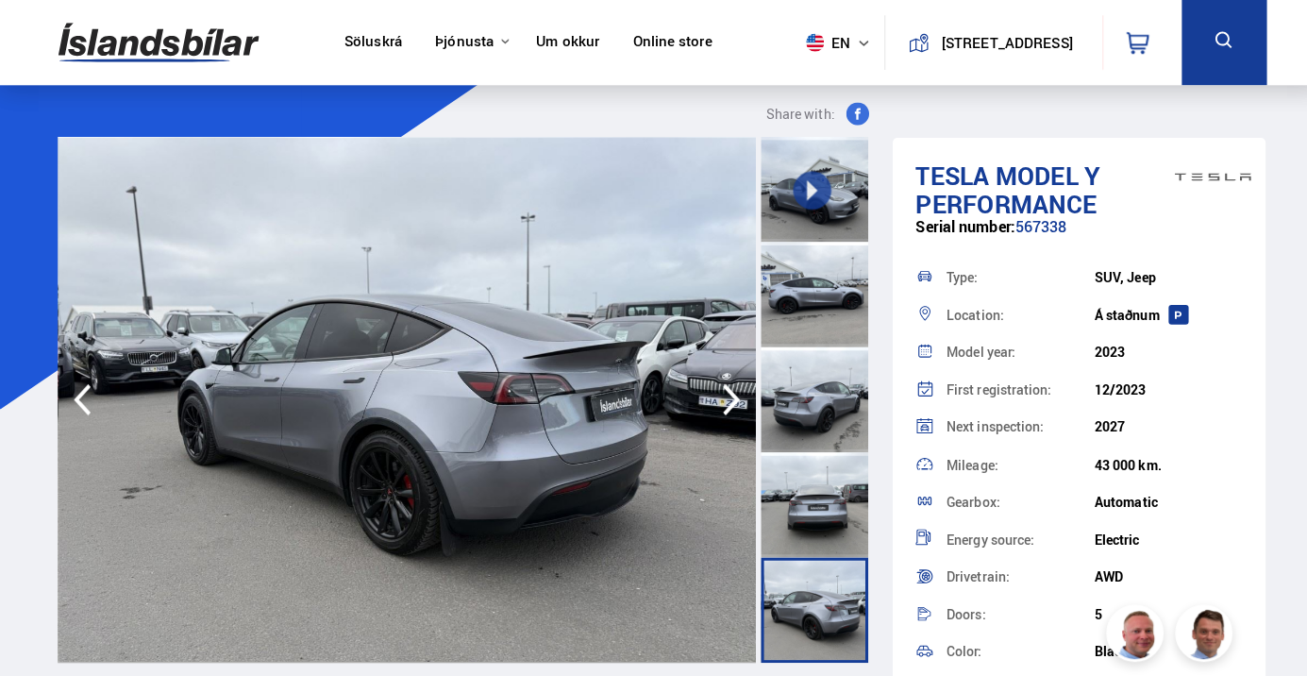
click at [718, 401] on icon "button" at bounding box center [722, 394] width 17 height 31
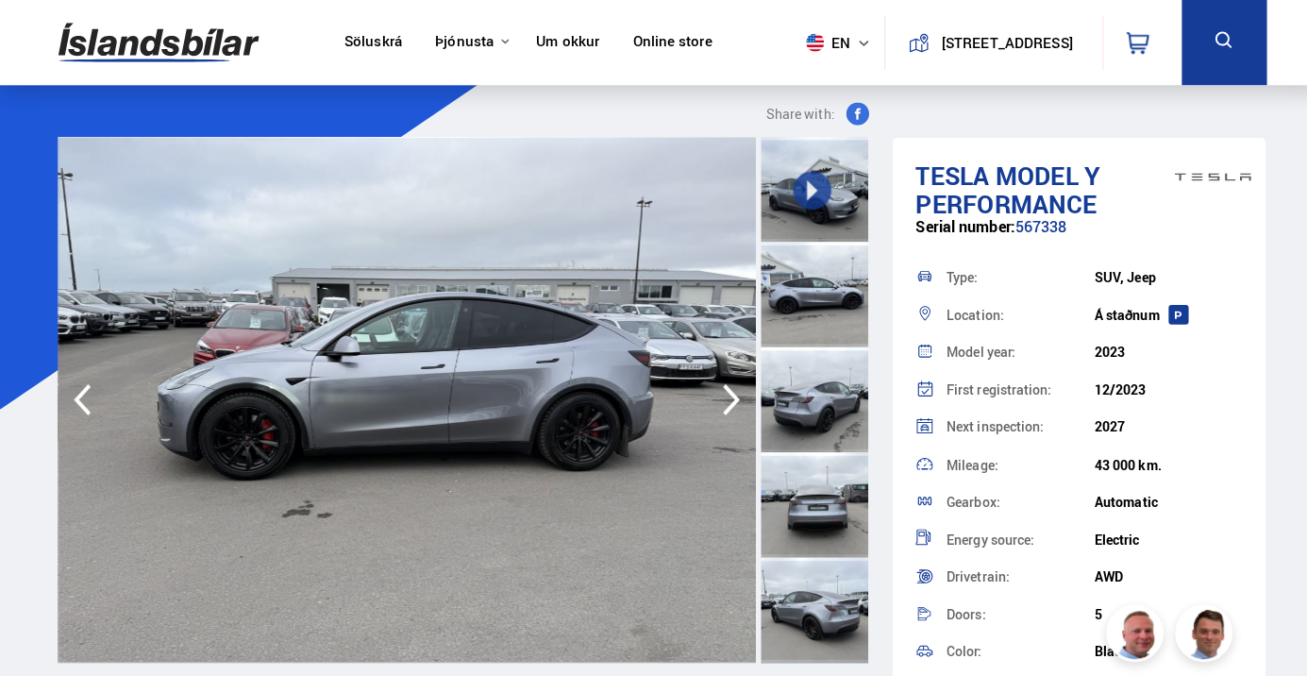
click at [718, 407] on icon "button" at bounding box center [722, 394] width 17 height 31
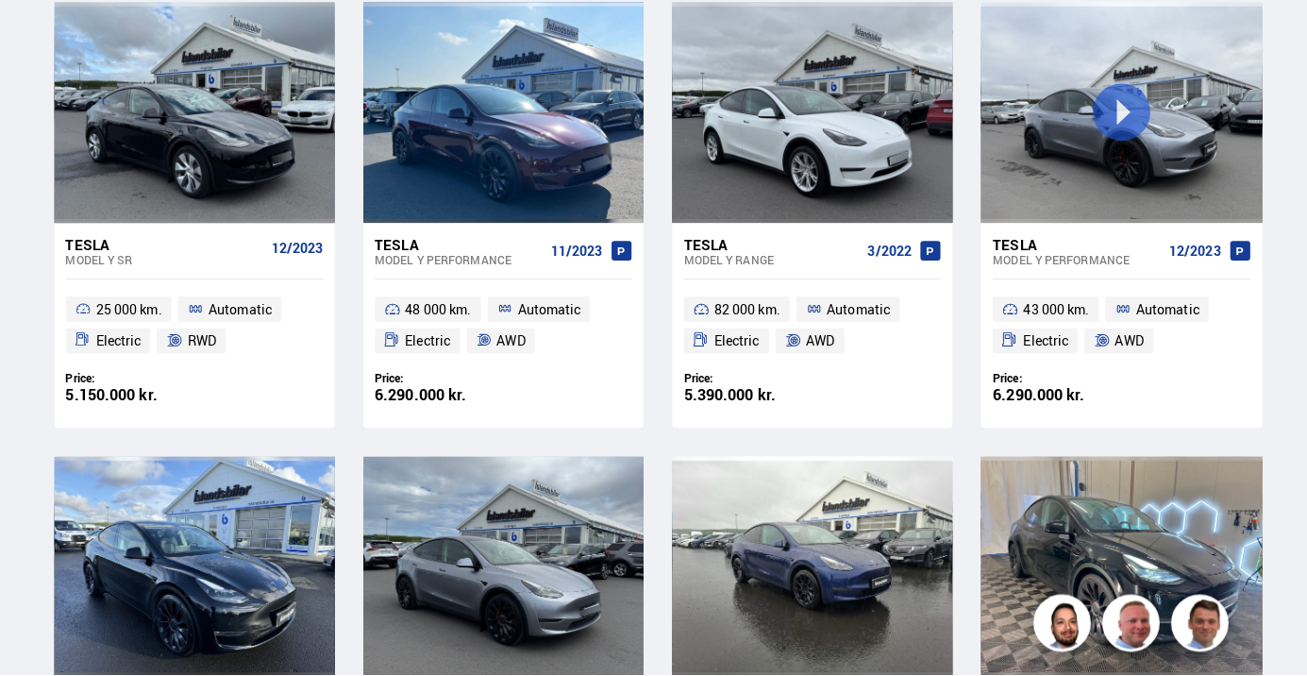
scroll to position [432, 0]
click at [826, 182] on div at bounding box center [806, 121] width 56 height 217
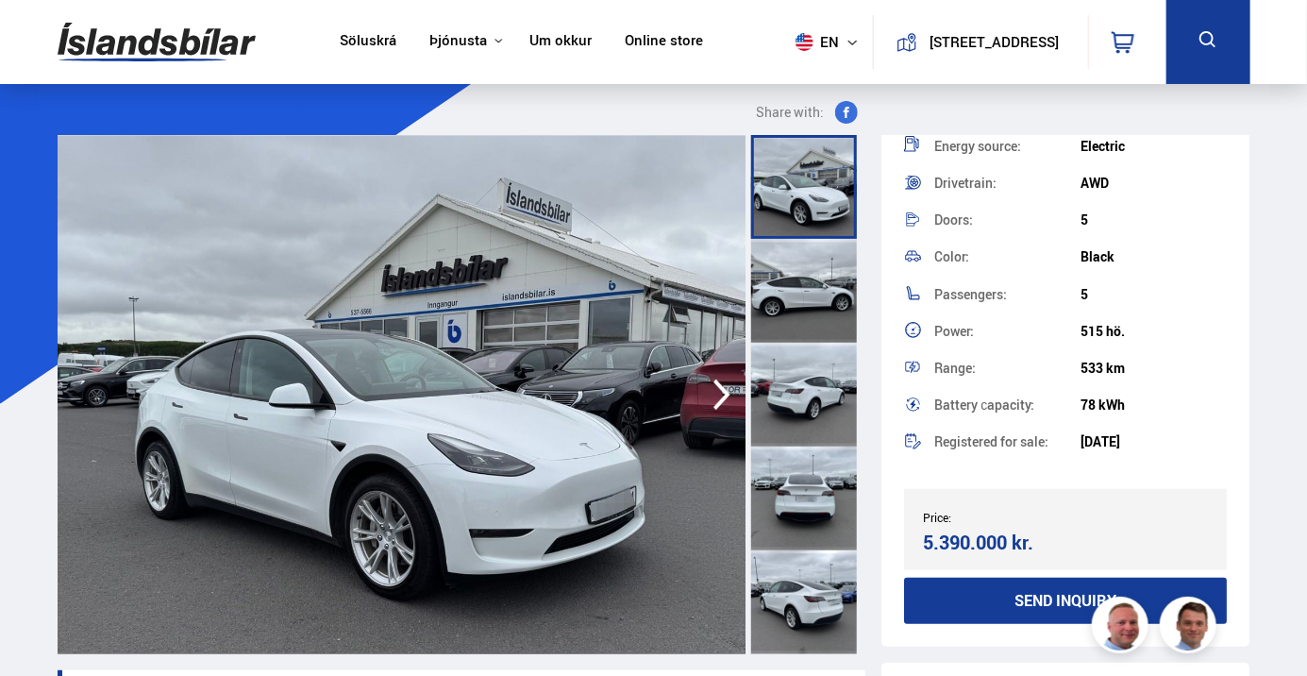
click at [1131, 625] on img at bounding box center [1123, 627] width 57 height 57
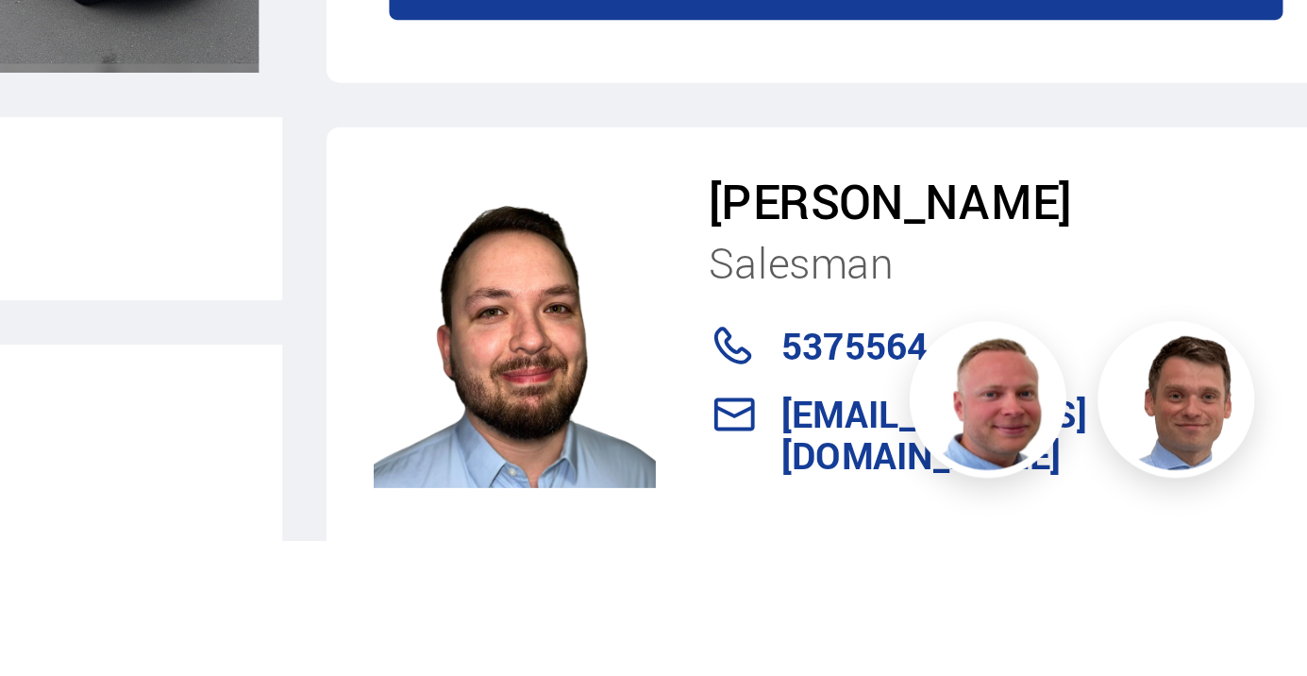
scroll to position [147, 0]
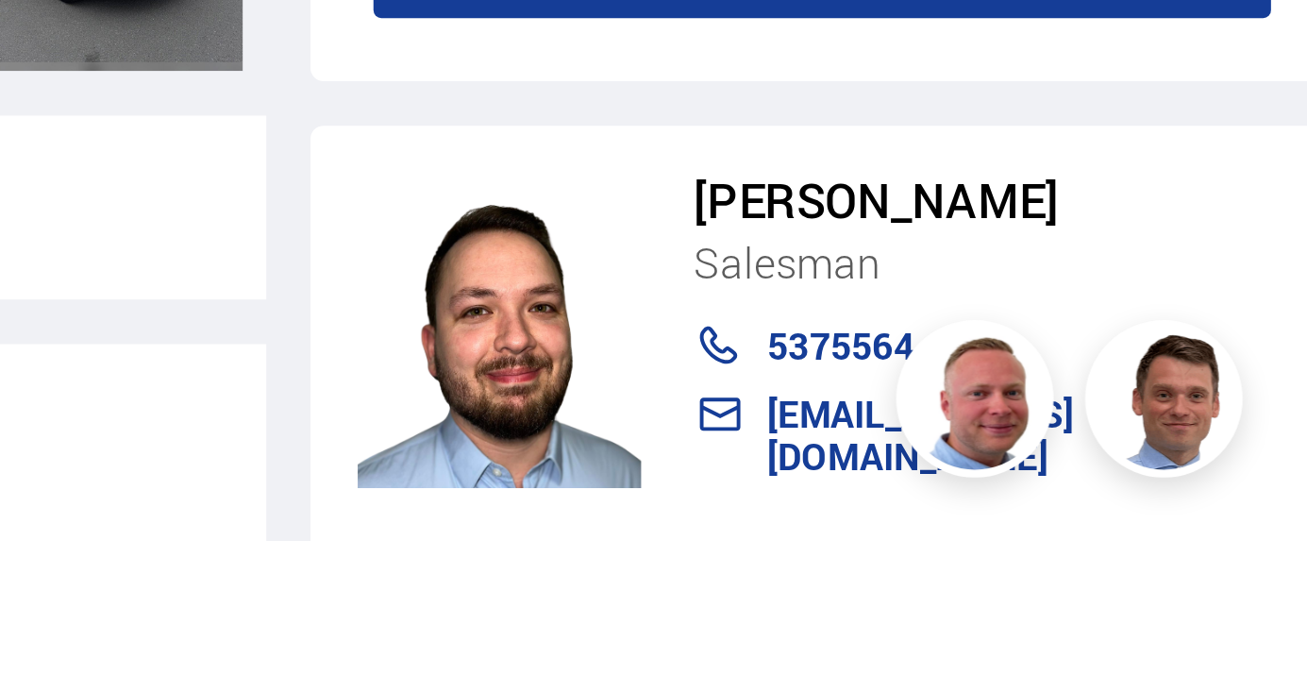
click at [1199, 656] on img at bounding box center [1191, 627] width 57 height 57
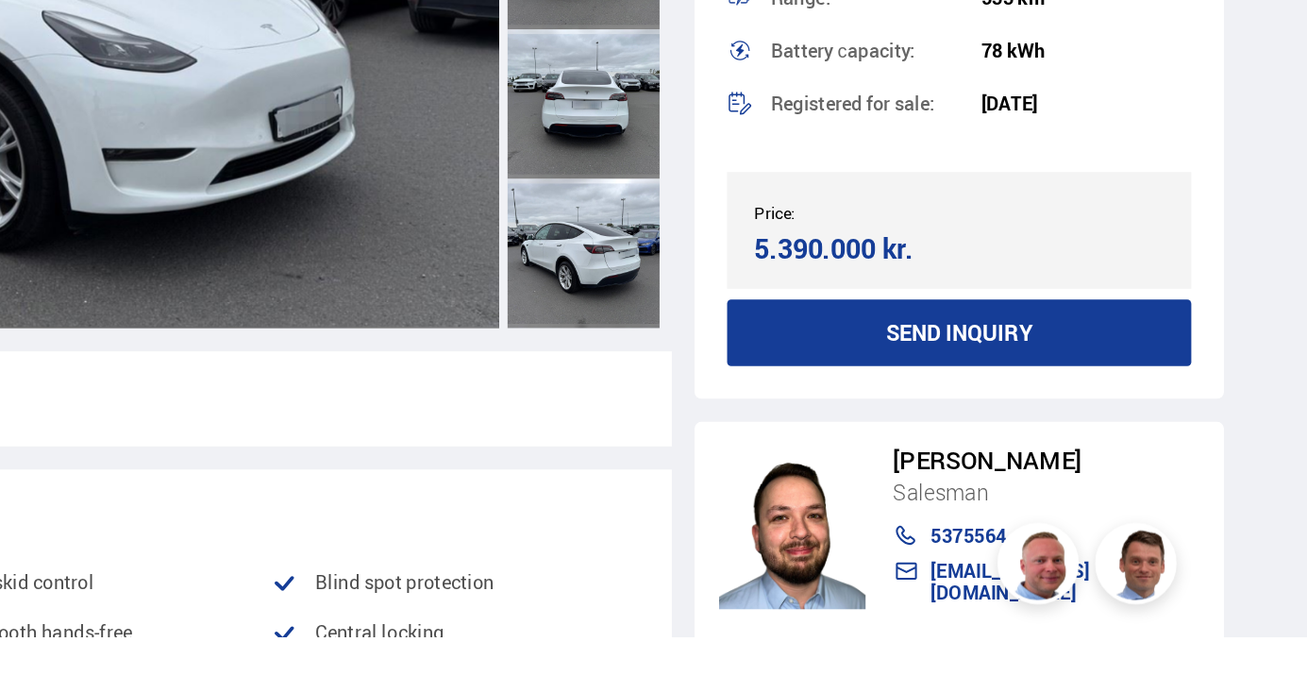
scroll to position [195, 0]
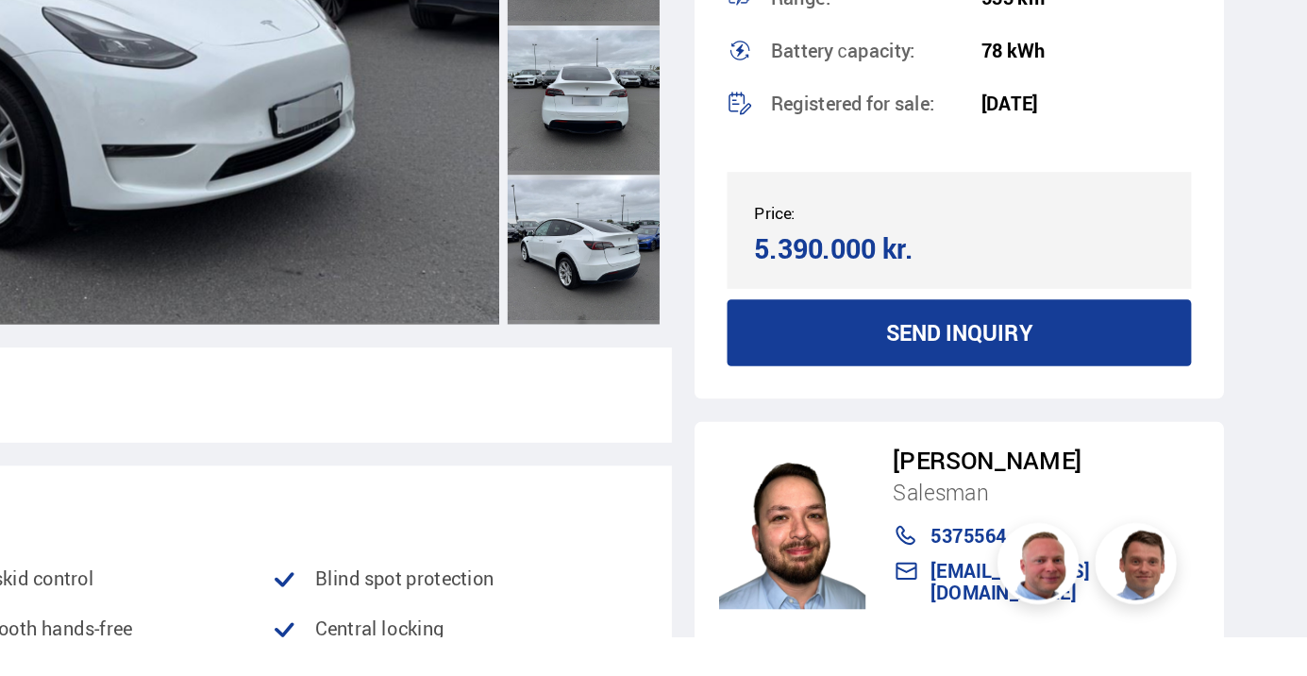
click at [1121, 656] on img at bounding box center [1123, 627] width 57 height 57
click at [1122, 656] on img at bounding box center [1123, 627] width 57 height 57
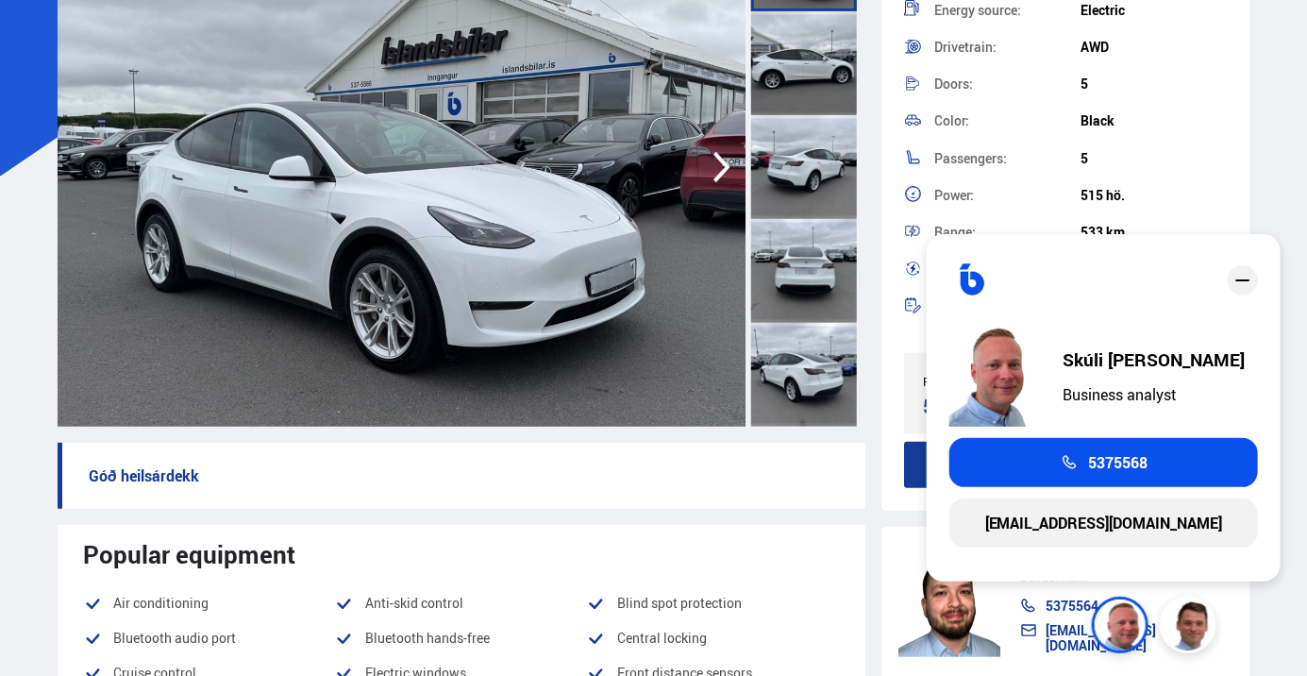
scroll to position [235, 0]
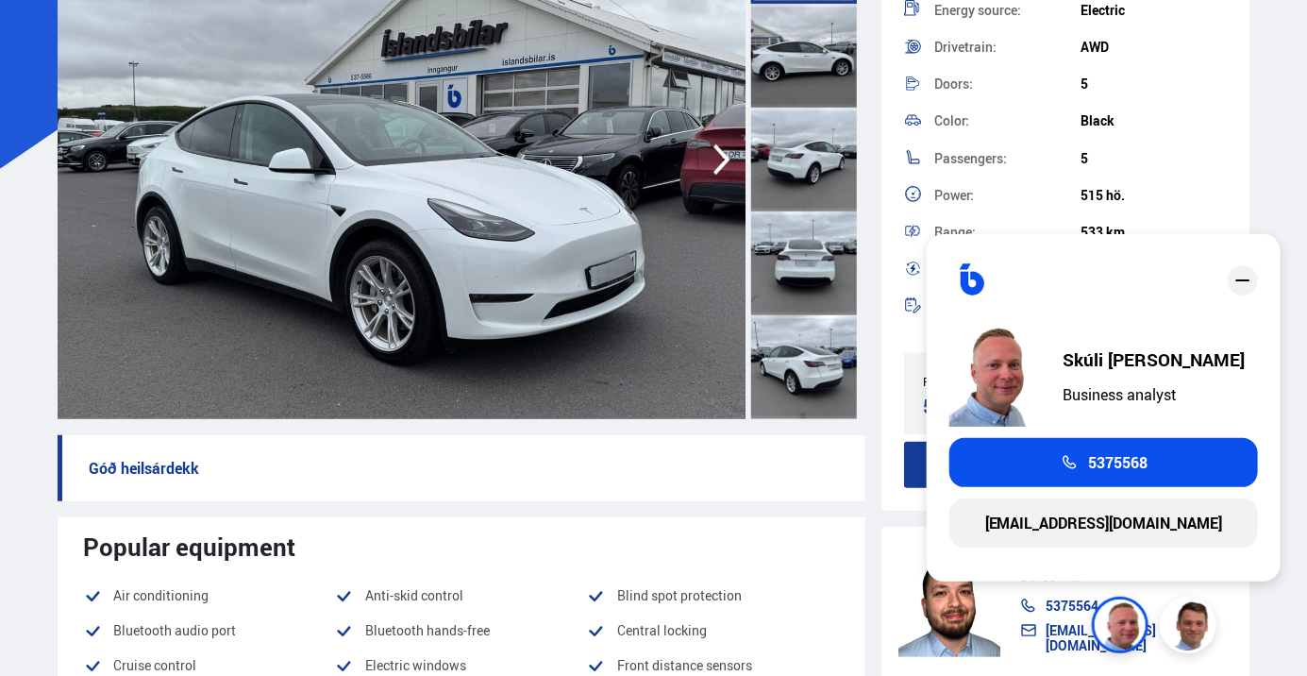
click at [1189, 616] on img at bounding box center [1191, 627] width 57 height 57
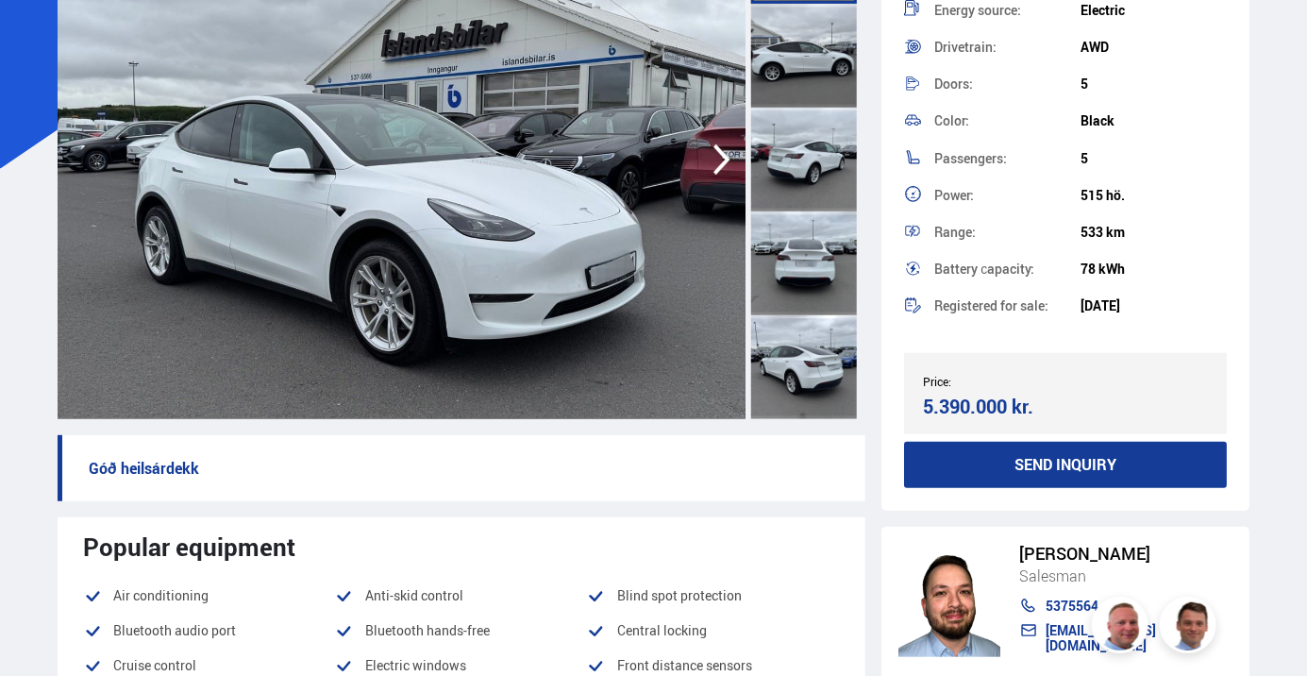
click at [1190, 649] on img at bounding box center [1191, 627] width 57 height 57
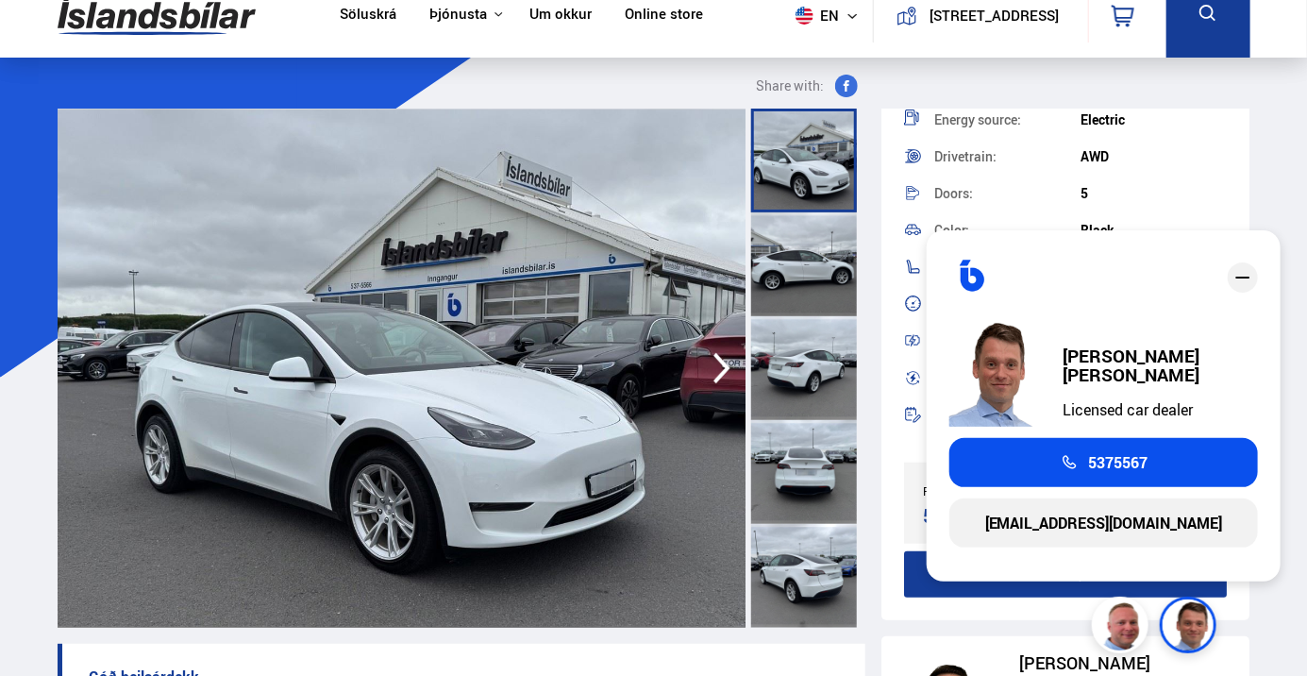
scroll to position [0, 0]
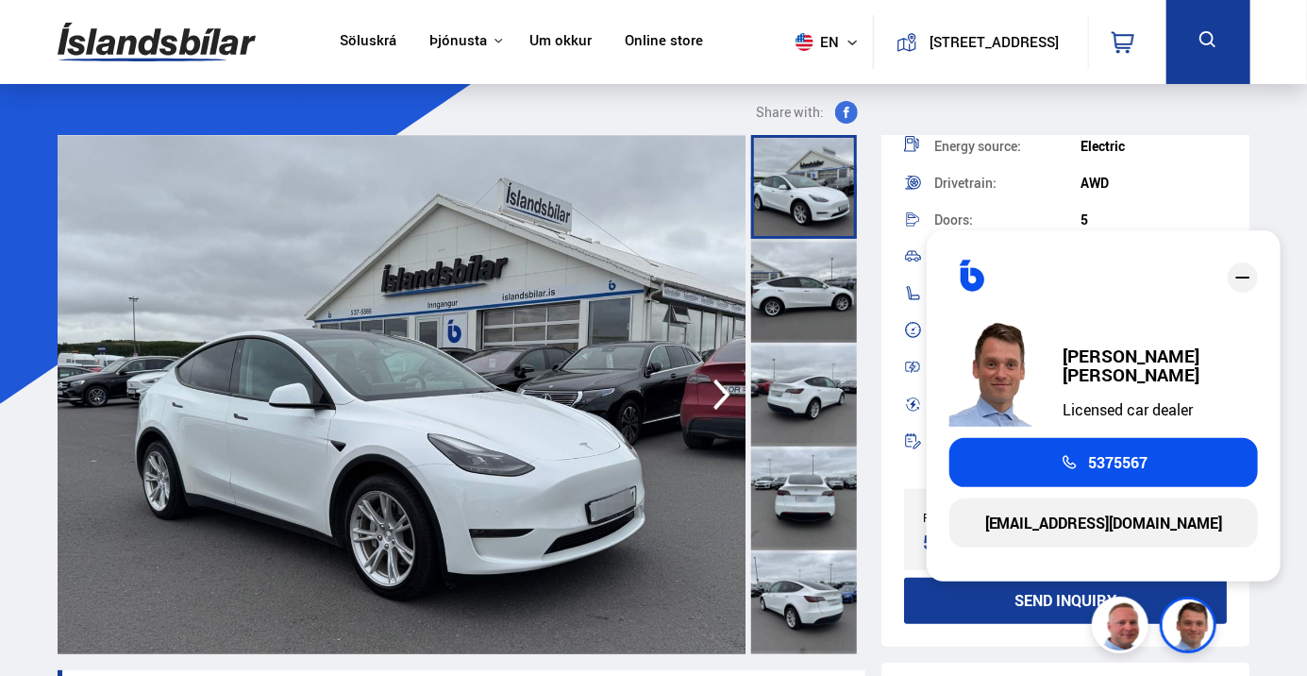
click at [1249, 269] on icon "close" at bounding box center [1243, 277] width 23 height 23
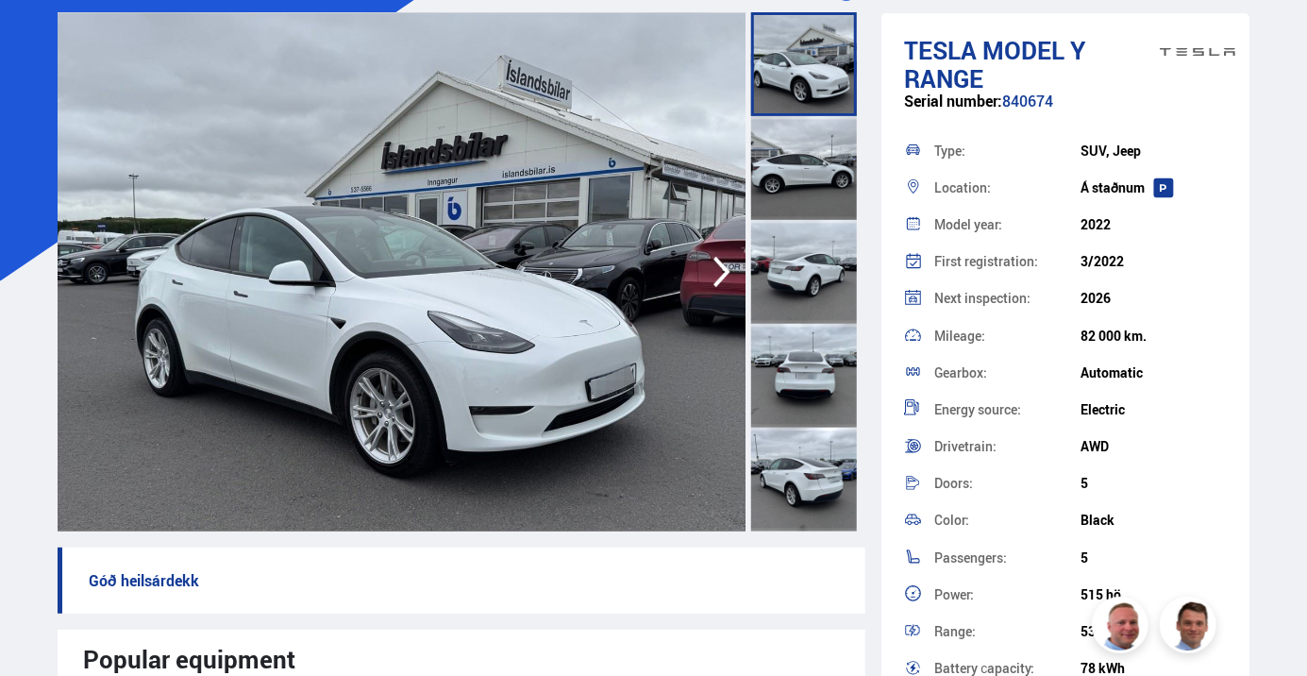
scroll to position [122, 0]
